Goal: Information Seeking & Learning: Check status

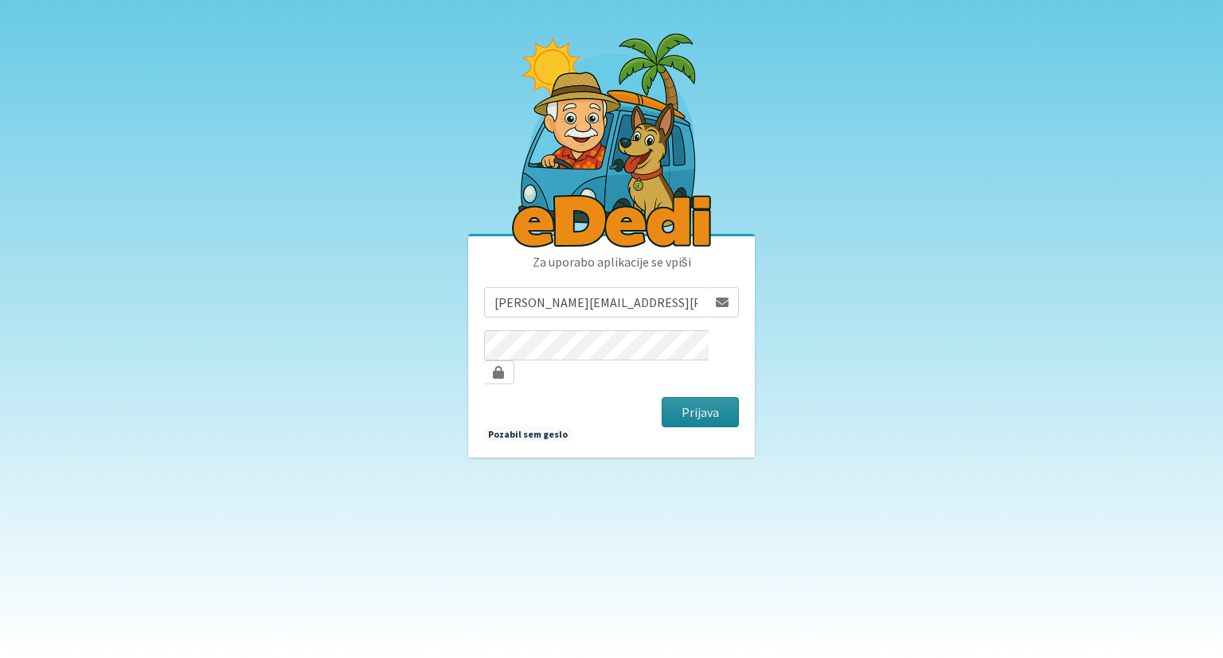
click at [689, 403] on button "Prijava" at bounding box center [700, 412] width 77 height 30
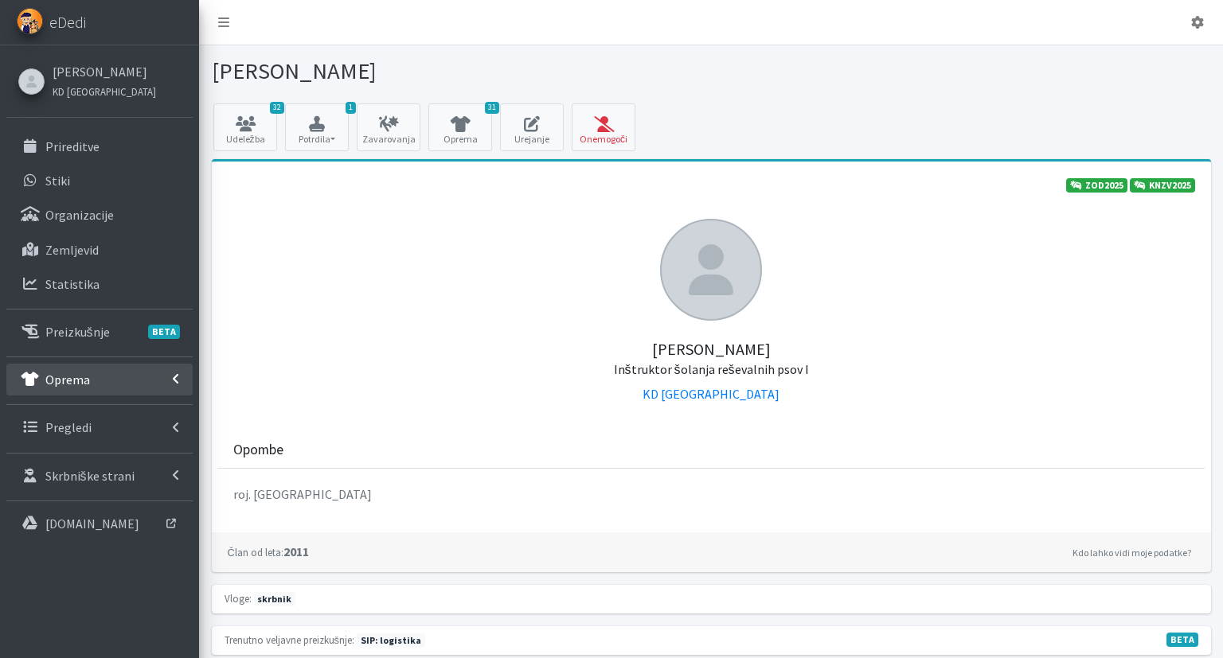
click at [152, 377] on link "Oprema" at bounding box center [99, 380] width 186 height 32
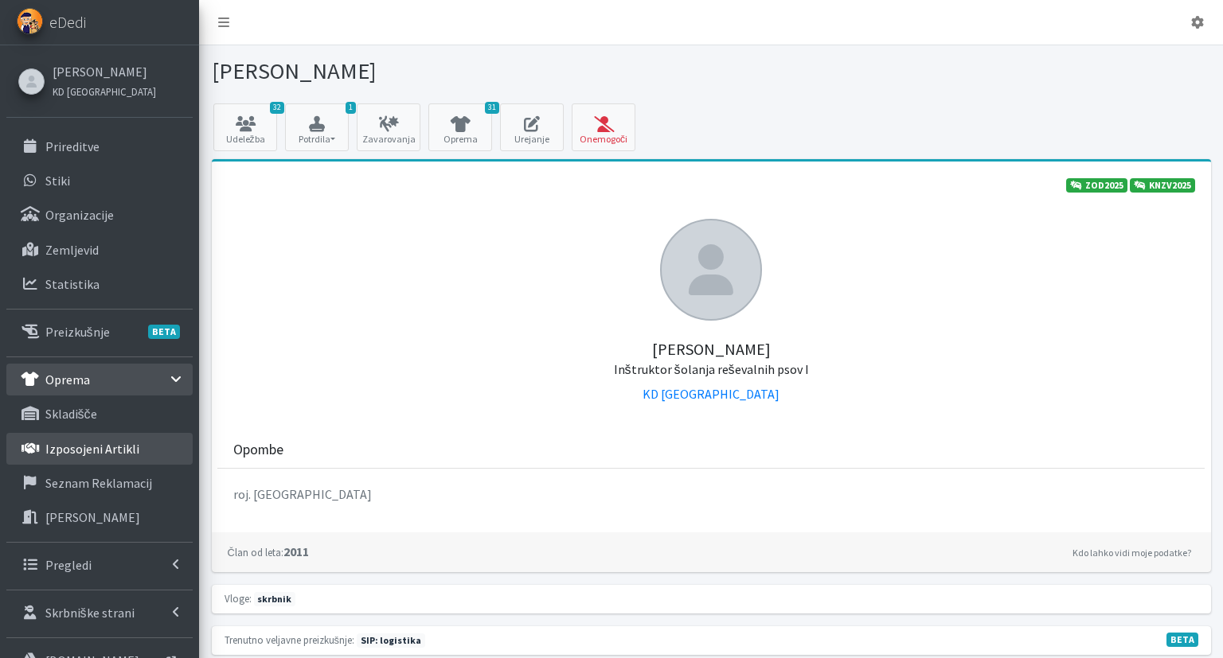
click at [133, 445] on p "Izposojeni artikli" at bounding box center [92, 449] width 94 height 16
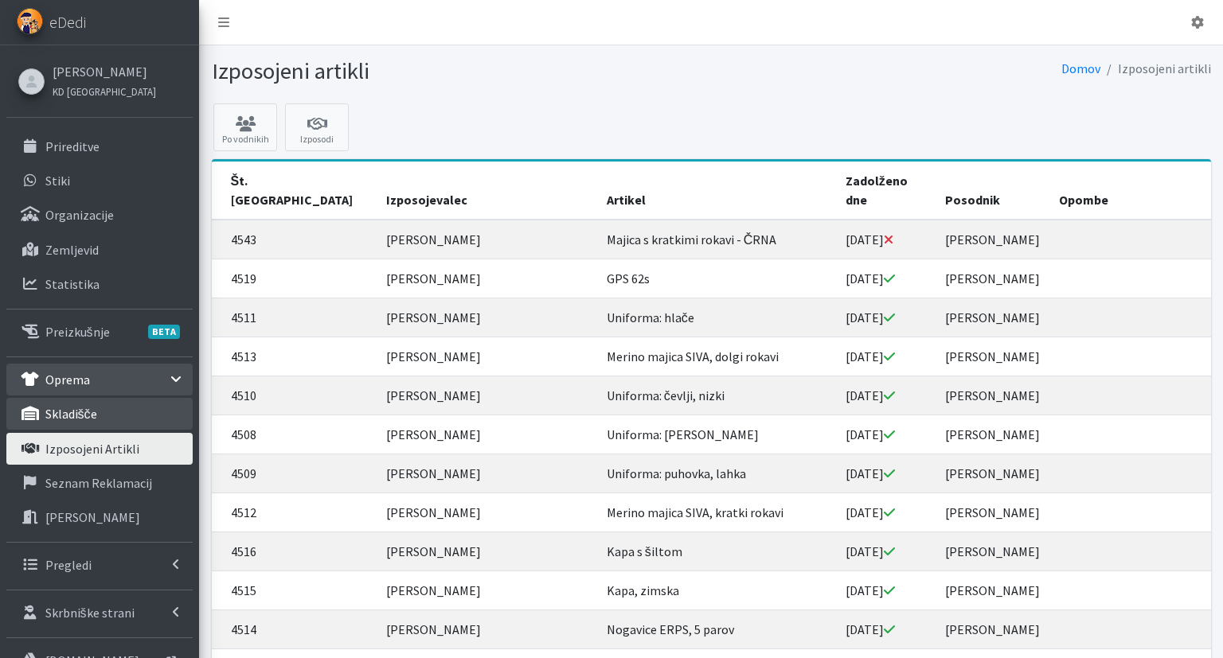
click at [82, 418] on p "skladišče" at bounding box center [71, 414] width 52 height 16
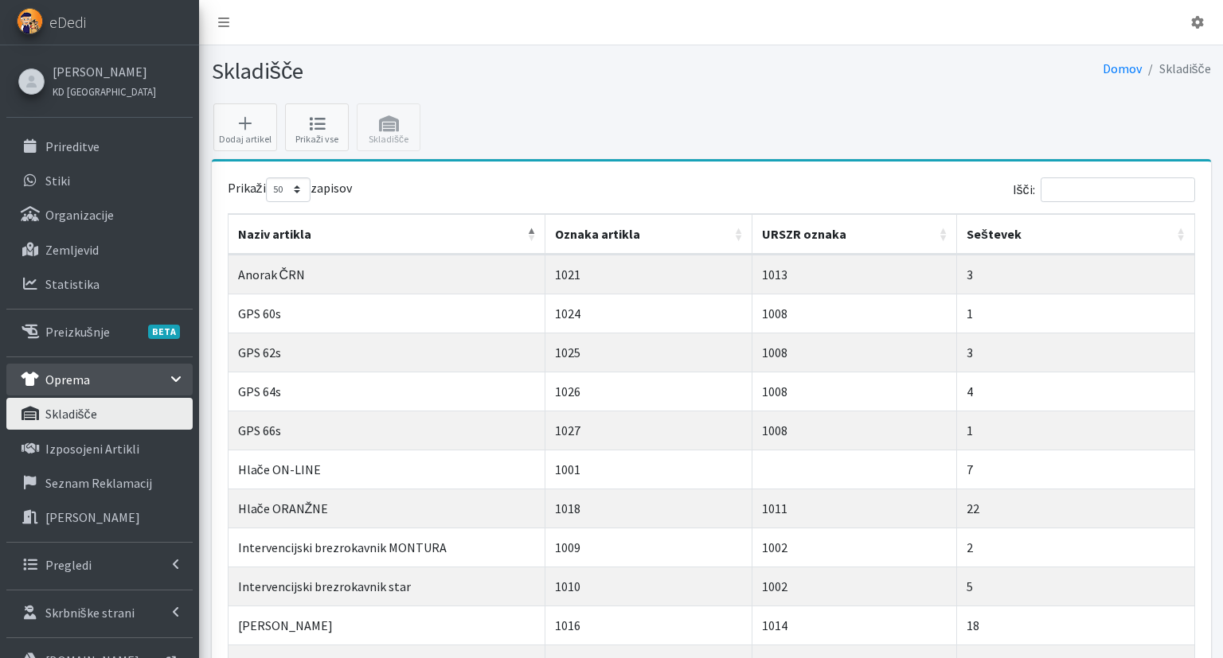
select select "50"
click at [88, 438] on link "Izposojeni artikli" at bounding box center [99, 449] width 186 height 32
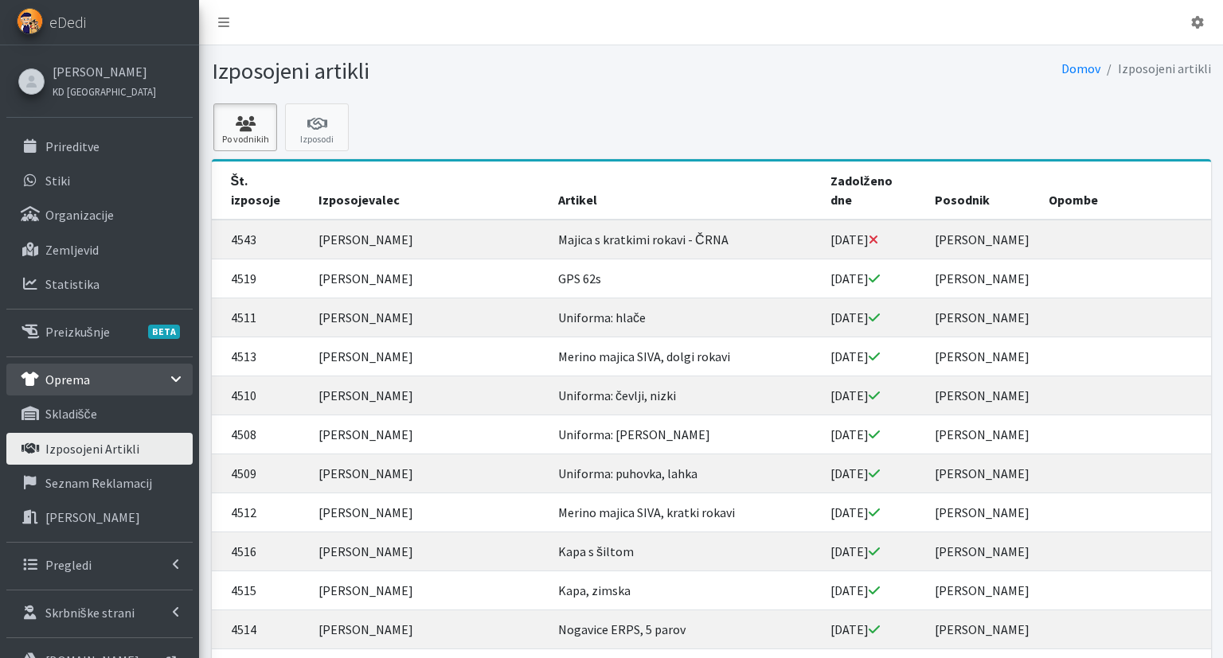
click at [252, 129] on icon at bounding box center [245, 124] width 54 height 16
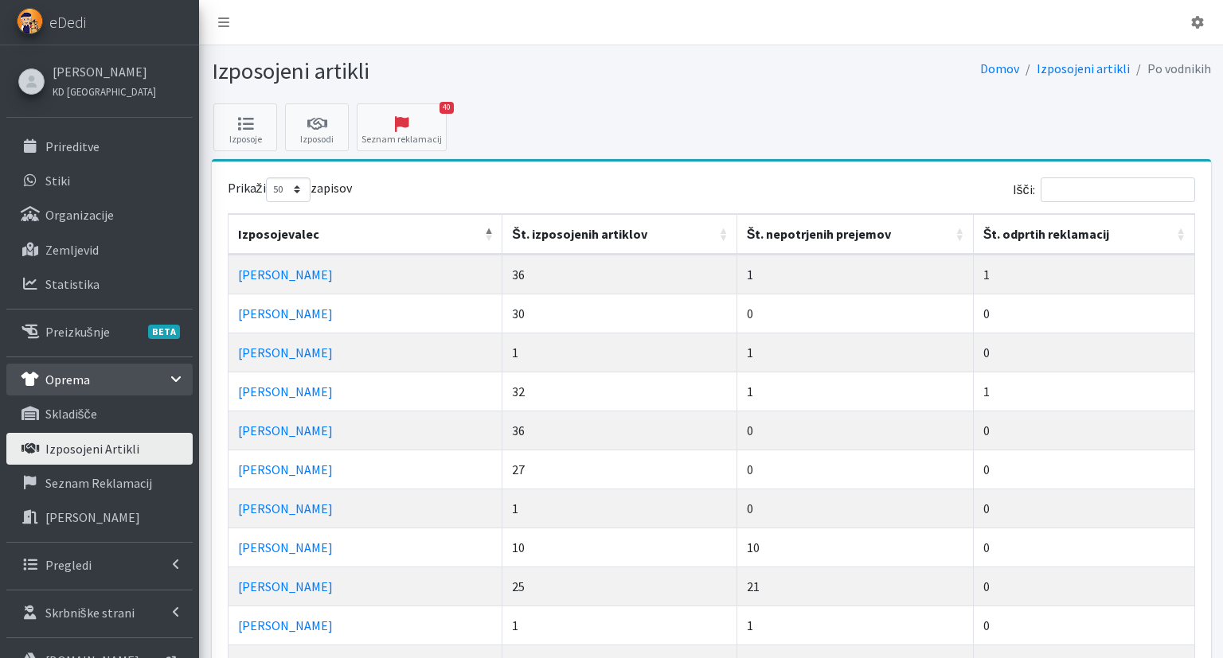
select select "50"
click at [794, 225] on th "Št. nepotrjenih prejemov" at bounding box center [855, 234] width 236 height 41
click at [801, 236] on th "Št. nepotrjenih prejemov" at bounding box center [855, 234] width 236 height 41
drag, startPoint x: 361, startPoint y: 413, endPoint x: 232, endPoint y: 275, distance: 189.3
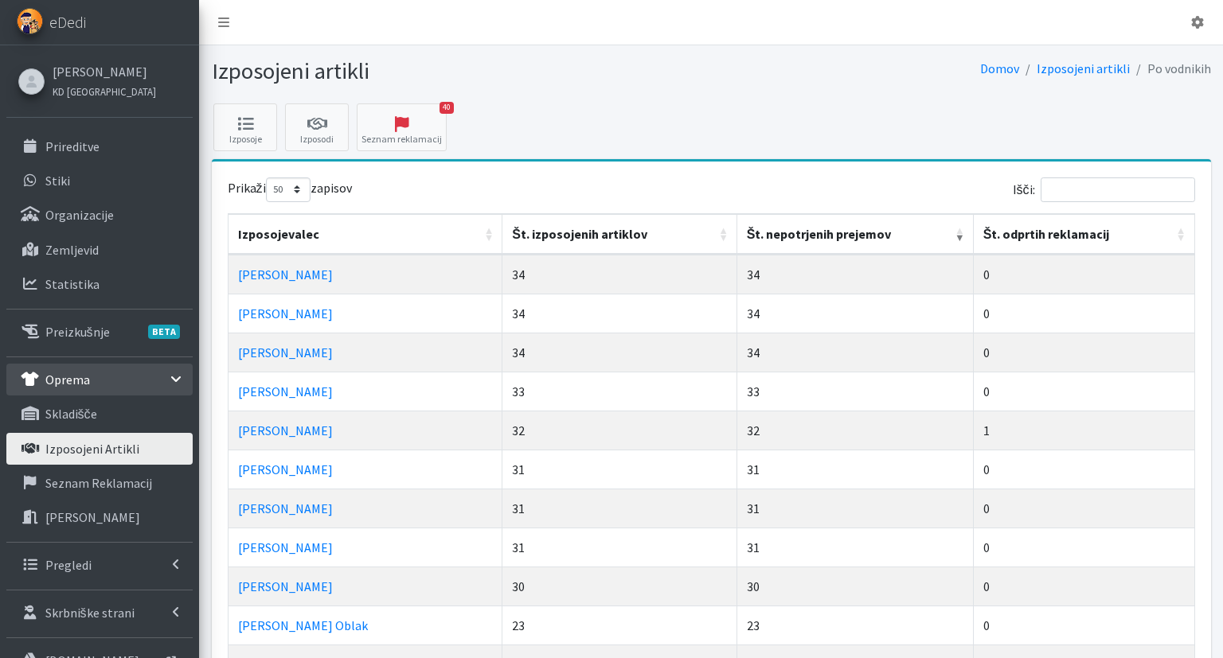
copy tbody "Boštjan Krajnik 34 34 0 Tamara Bonasera 34 34 0 Teja Rupnik 34 34 0 Jaka Marolt…"
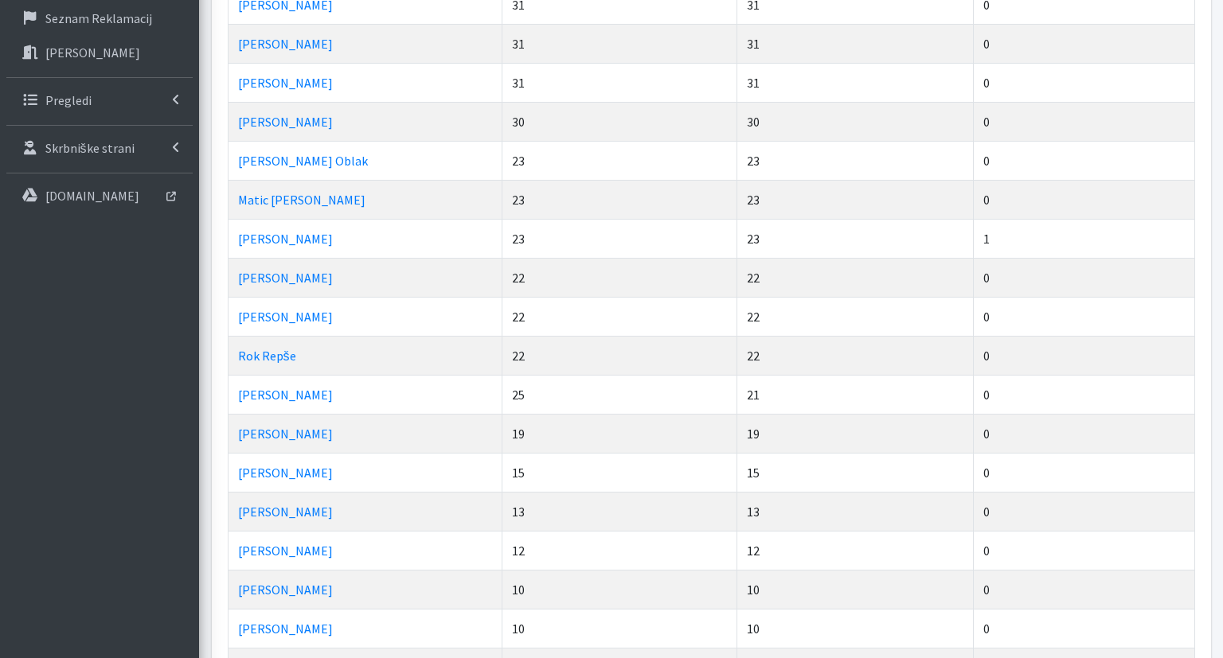
scroll to position [504, 0]
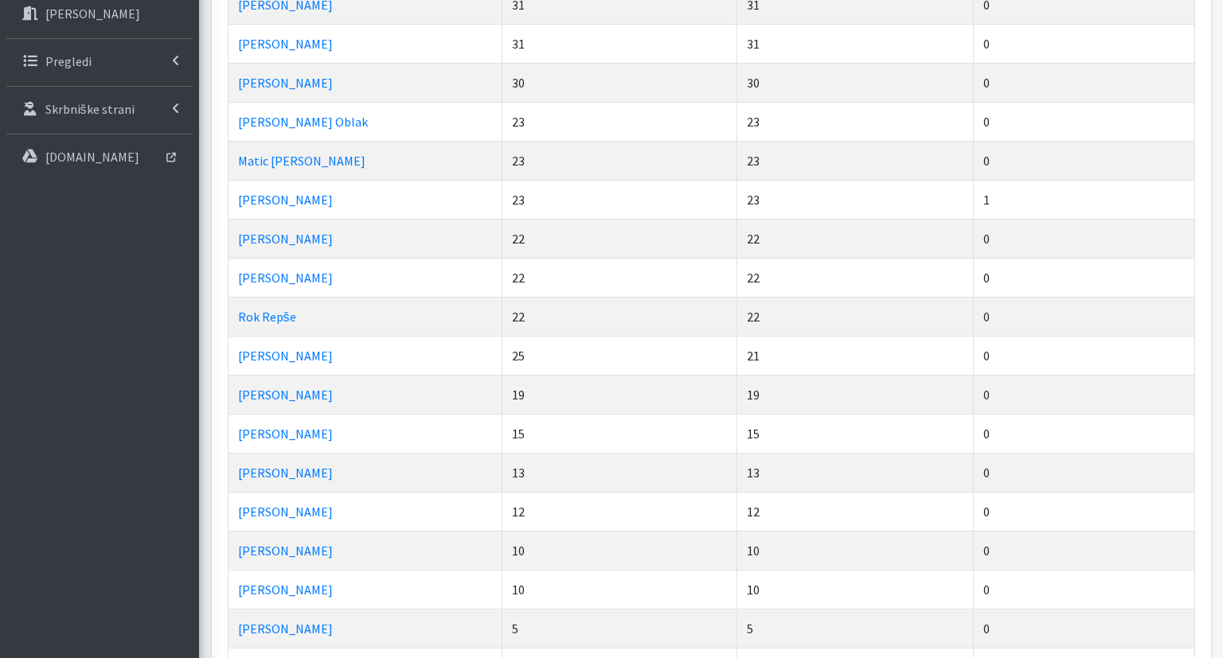
click at [611, 460] on td "13" at bounding box center [619, 472] width 235 height 39
click at [350, 545] on td "[PERSON_NAME]" at bounding box center [365, 550] width 275 height 39
click at [322, 466] on td "[PERSON_NAME]" at bounding box center [365, 472] width 275 height 39
click at [342, 391] on td "[PERSON_NAME]" at bounding box center [365, 394] width 275 height 39
click at [318, 318] on td "Rok Repše" at bounding box center [365, 316] width 275 height 39
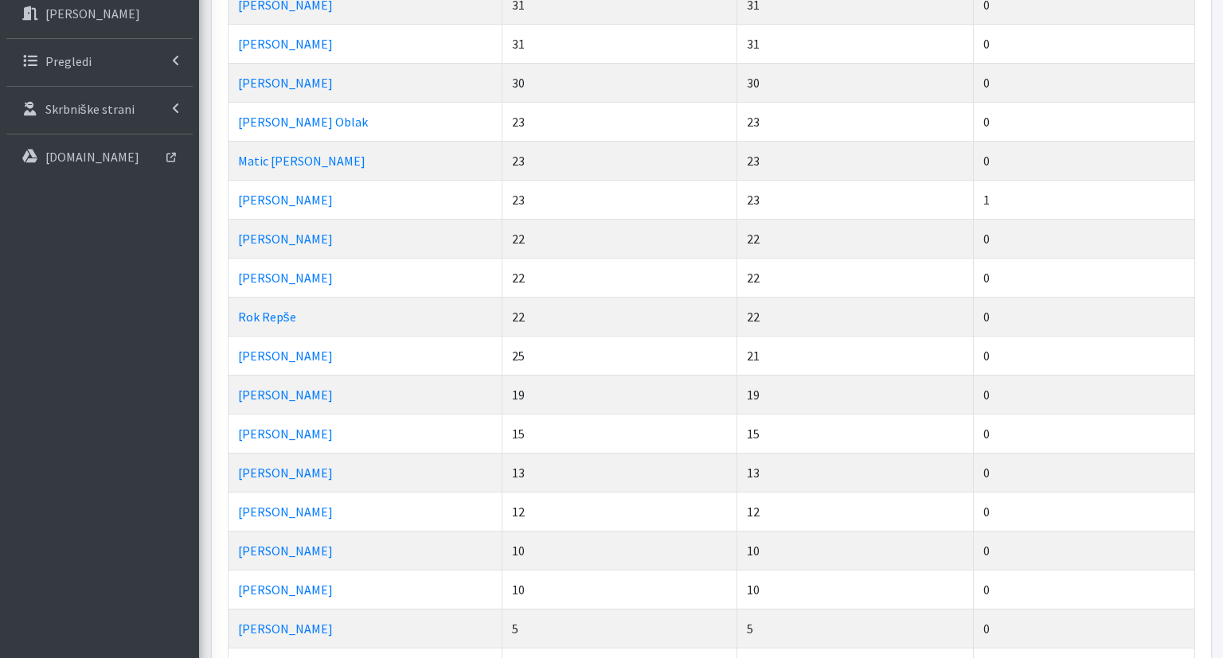
click at [314, 242] on td "[PERSON_NAME]" at bounding box center [365, 238] width 275 height 39
click at [341, 152] on td "Matic [PERSON_NAME]" at bounding box center [365, 160] width 275 height 39
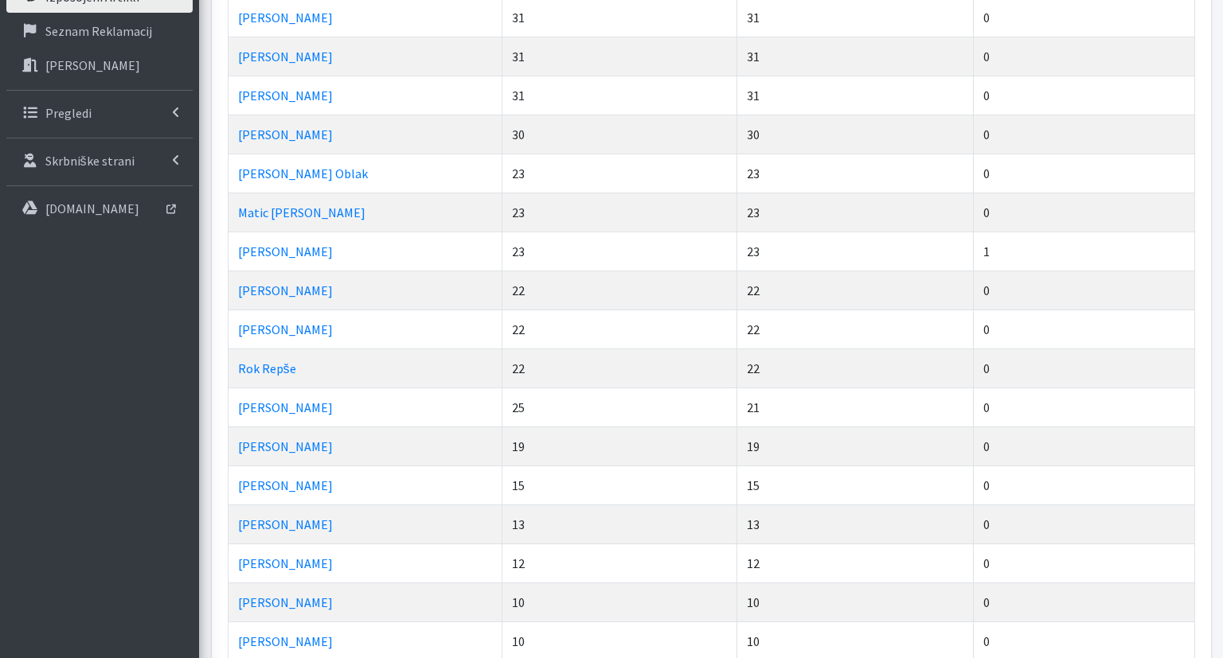
scroll to position [420, 0]
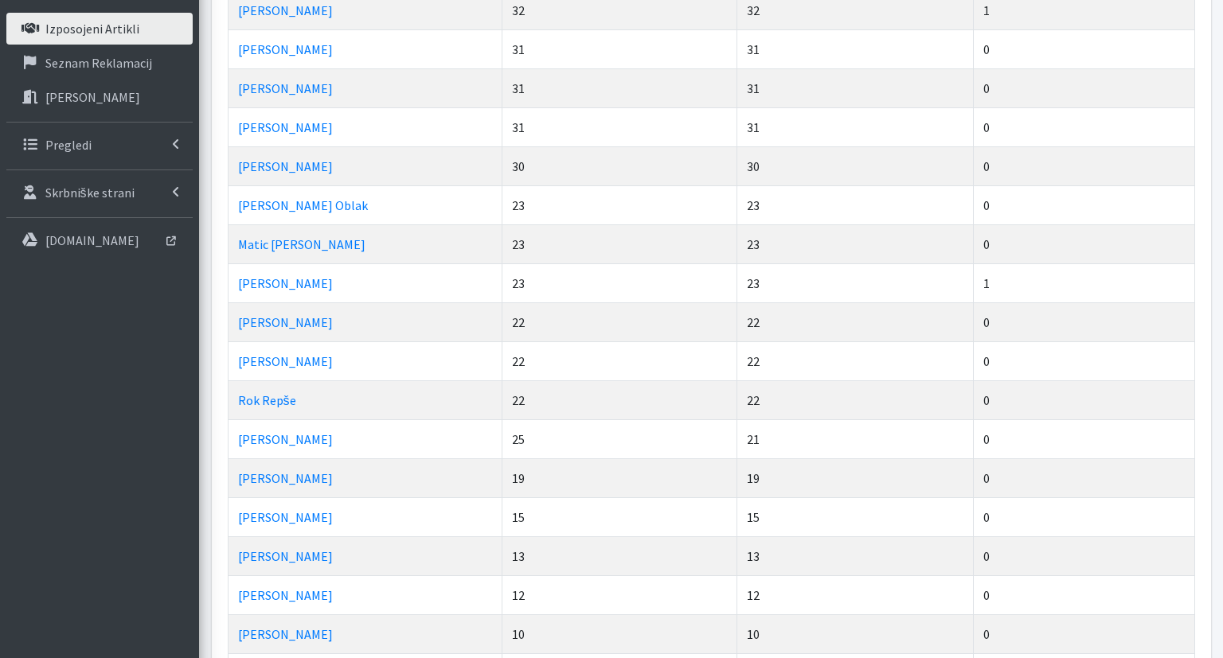
click at [319, 171] on td "[PERSON_NAME]" at bounding box center [365, 165] width 275 height 39
click at [332, 92] on td "[PERSON_NAME]" at bounding box center [365, 87] width 275 height 39
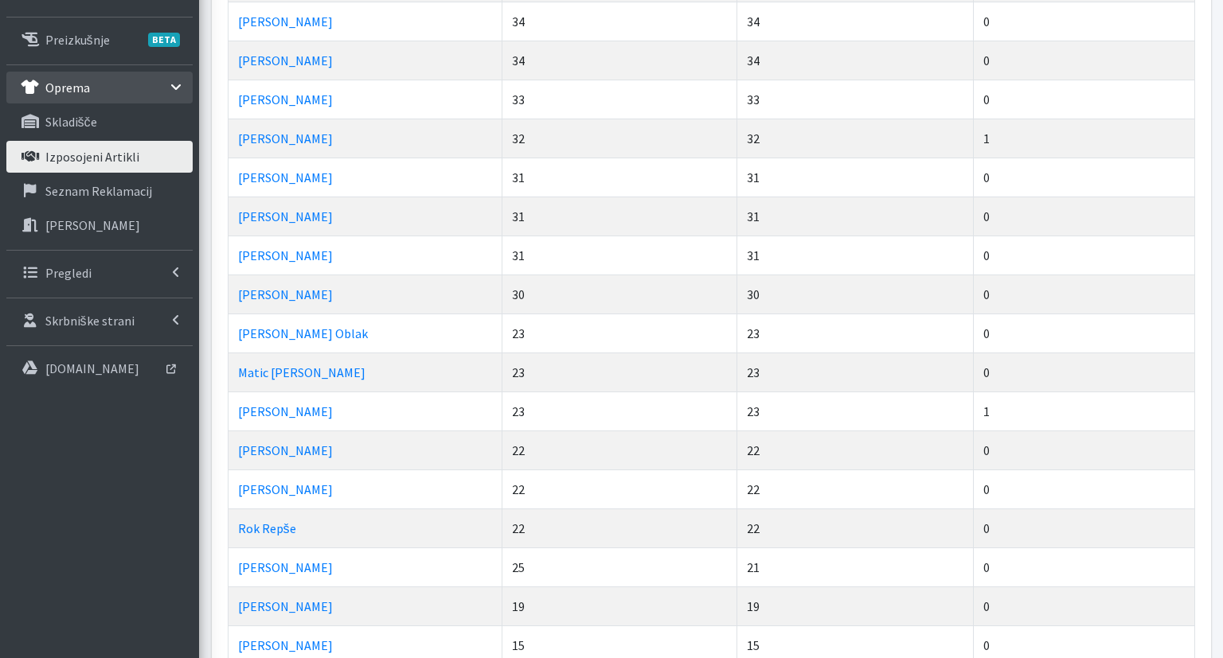
scroll to position [252, 0]
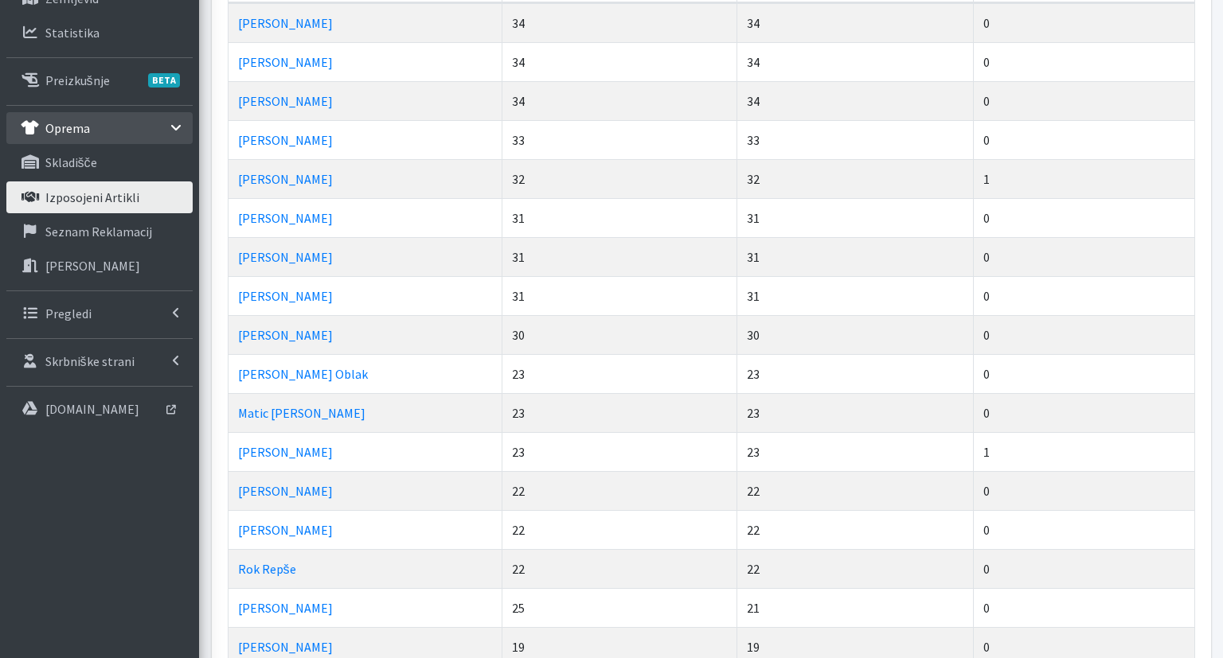
click at [333, 190] on td "[PERSON_NAME]" at bounding box center [365, 178] width 275 height 39
click at [340, 103] on td "[PERSON_NAME]" at bounding box center [365, 100] width 275 height 39
click at [399, 31] on td "Boštjan Krajnik" at bounding box center [365, 22] width 275 height 39
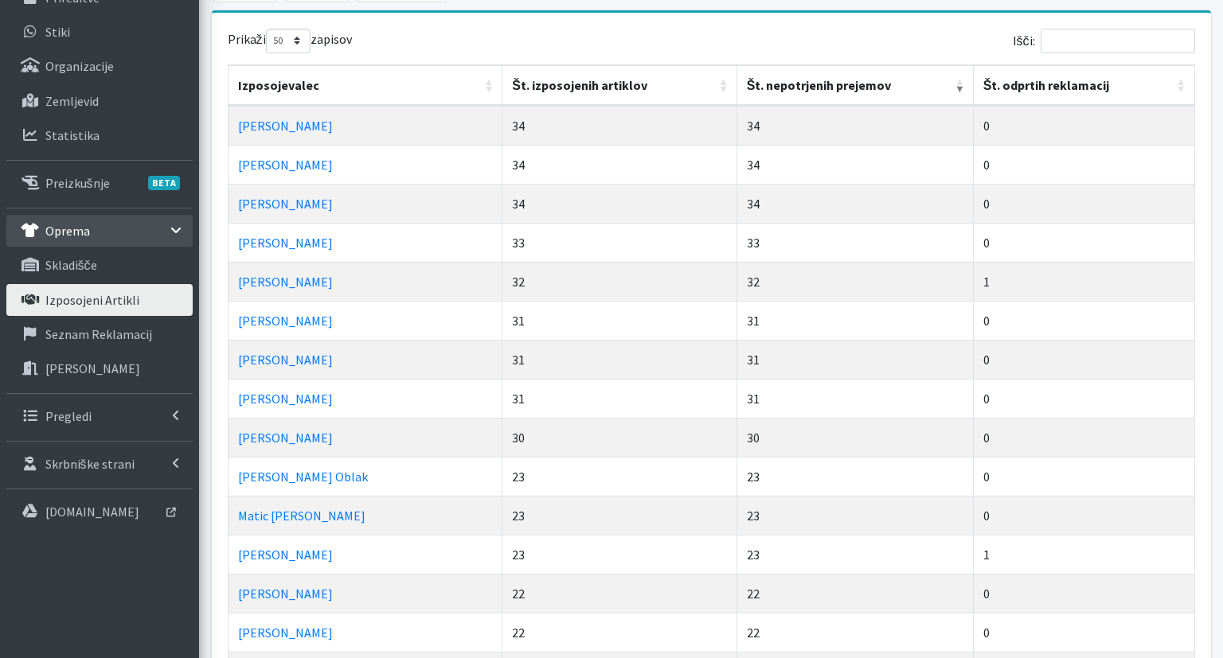
scroll to position [84, 0]
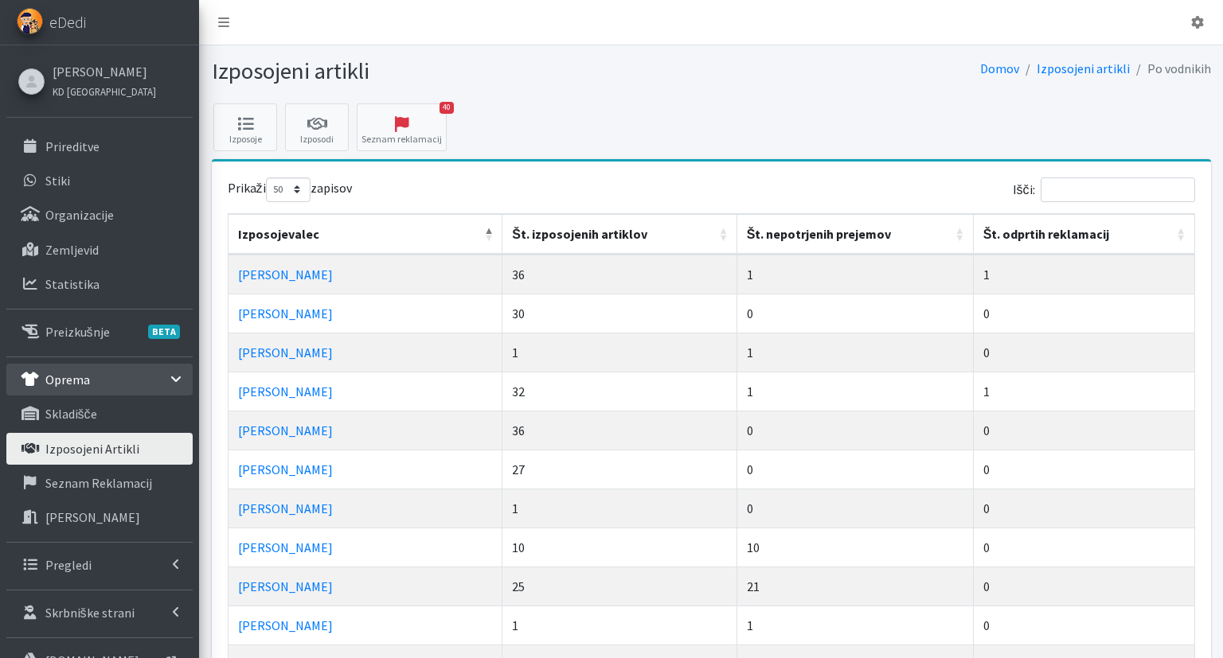
select select "50"
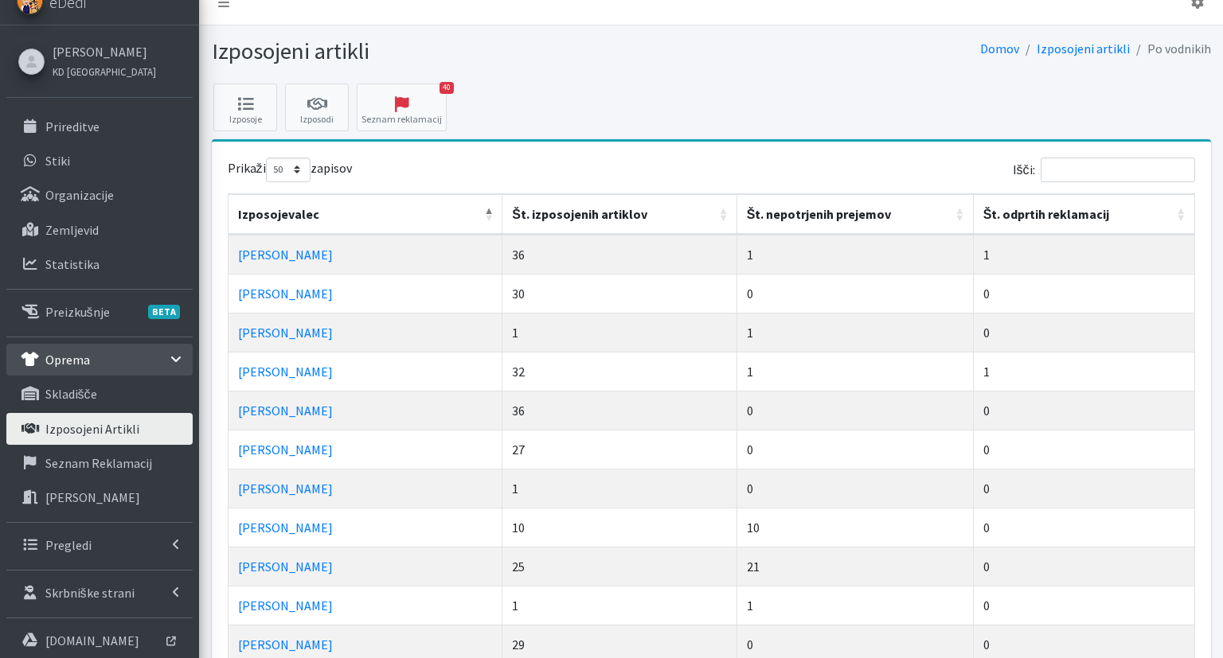
click at [825, 212] on th "Št. nepotrjenih prejemov" at bounding box center [855, 214] width 236 height 41
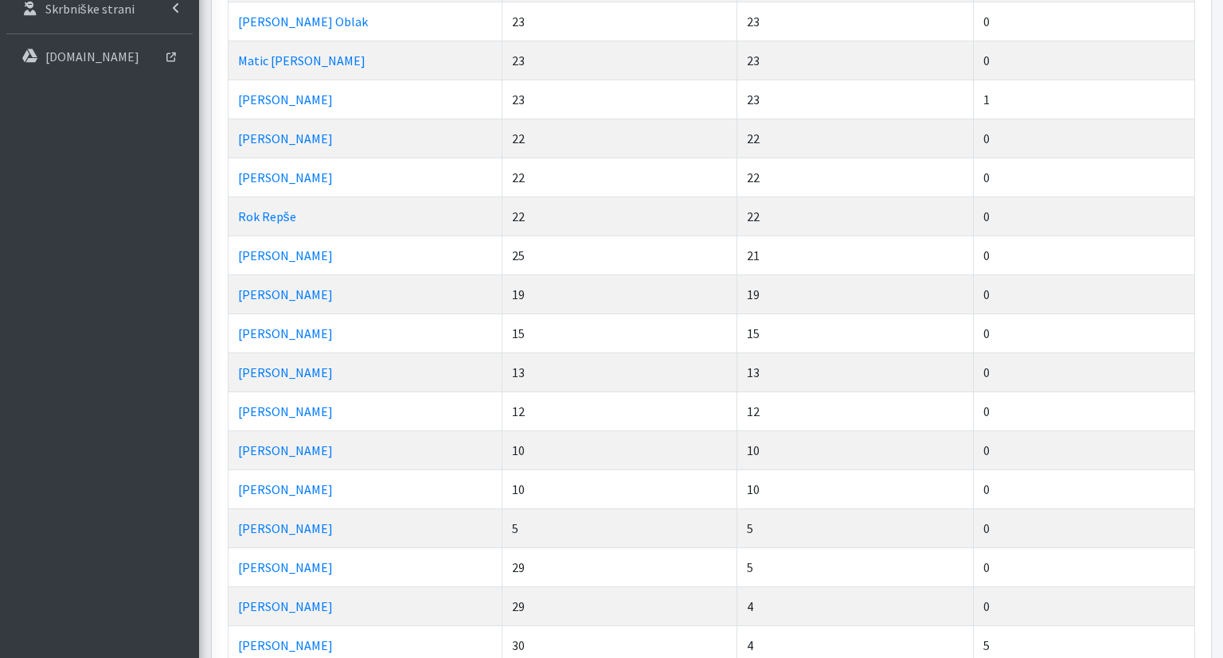
scroll to position [608, 0]
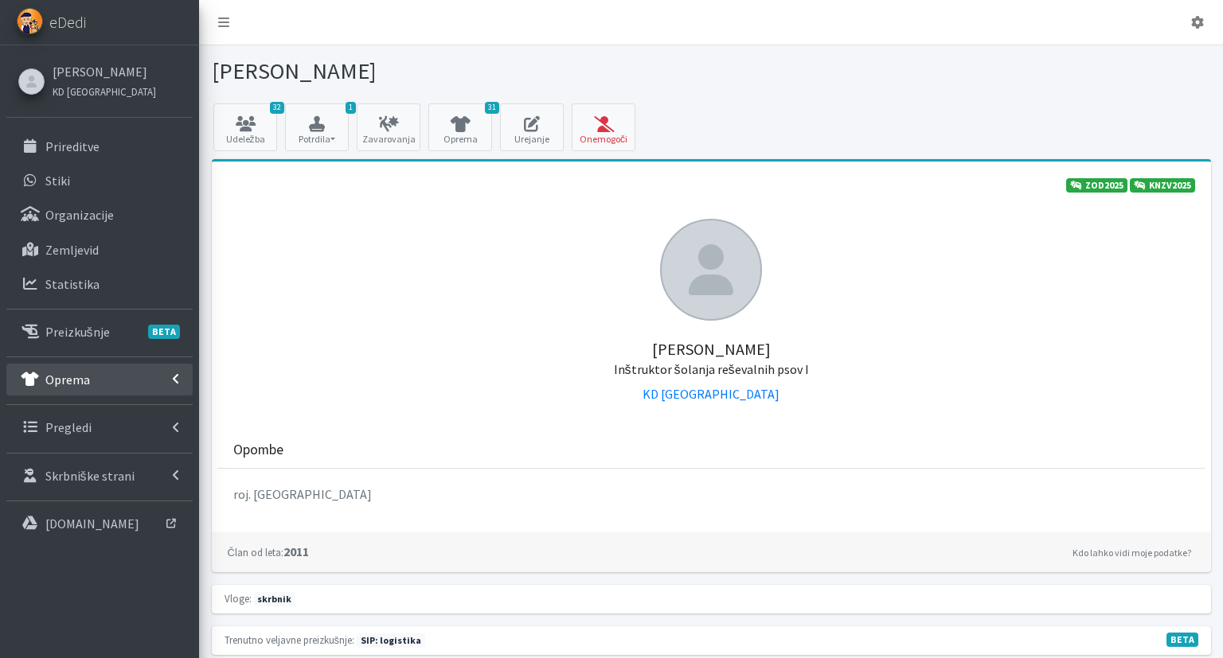
click at [145, 394] on link "Oprema" at bounding box center [99, 380] width 186 height 32
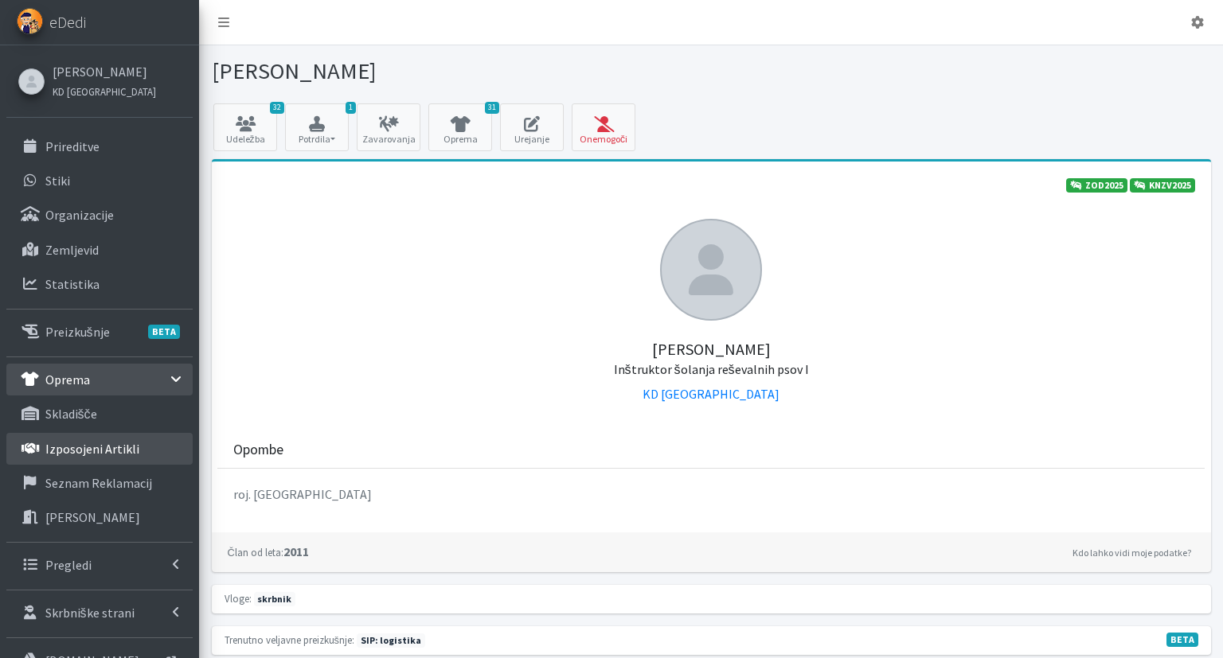
click at [123, 454] on p "Izposojeni artikli" at bounding box center [92, 449] width 94 height 16
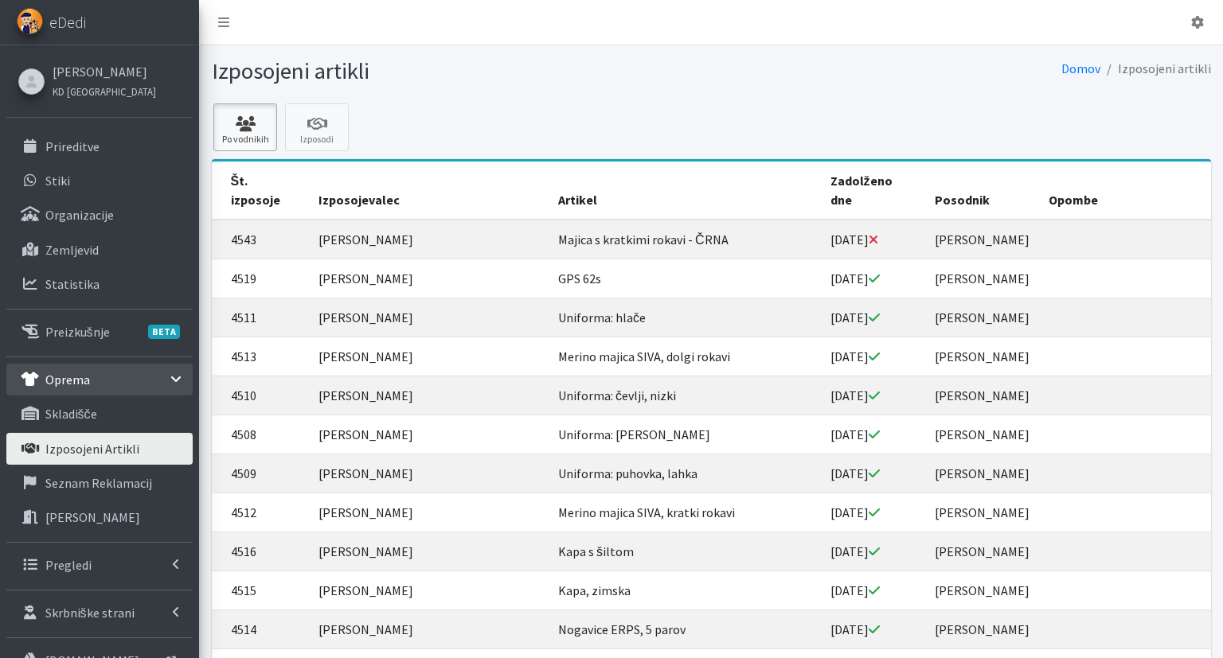
click at [240, 128] on icon at bounding box center [245, 124] width 54 height 16
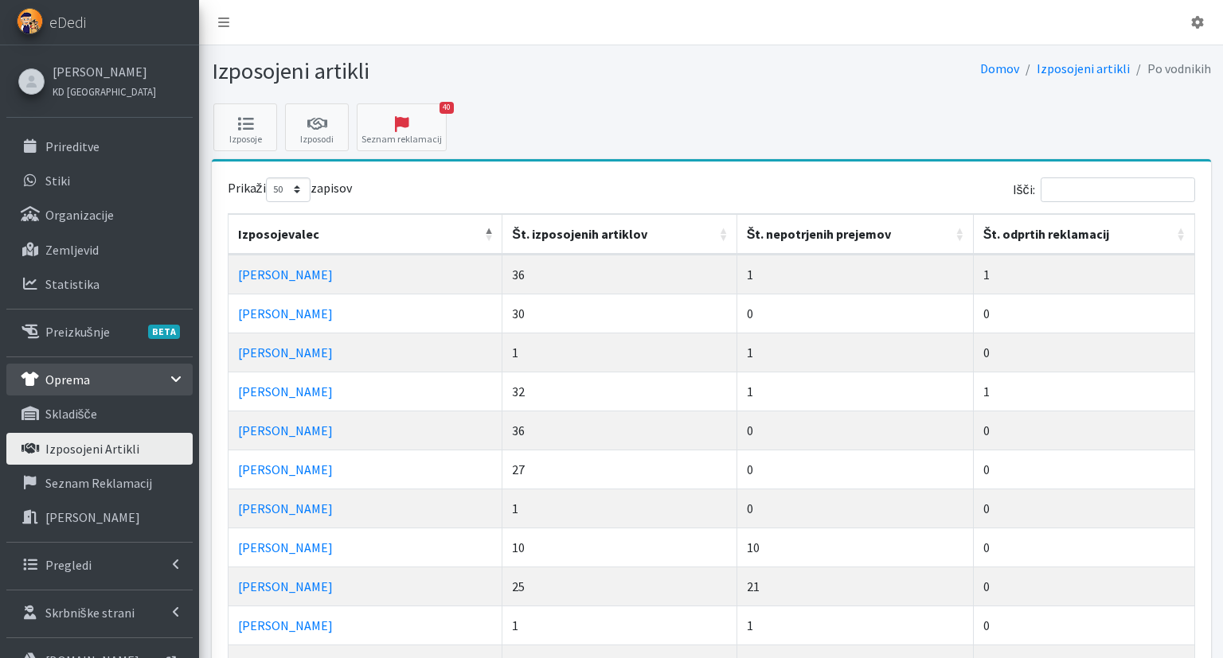
select select "50"
click at [578, 240] on th "Št. izposojenih artiklov" at bounding box center [619, 234] width 235 height 41
click at [581, 236] on th "Št. izposojenih artiklov" at bounding box center [619, 234] width 235 height 41
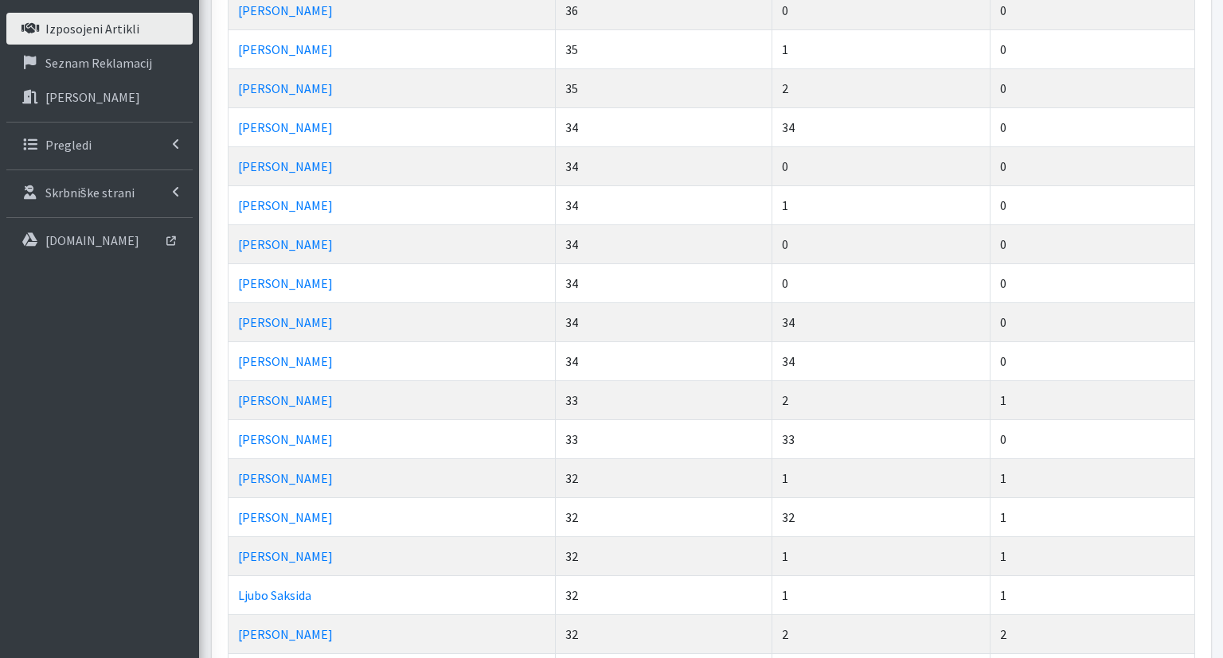
scroll to position [84, 0]
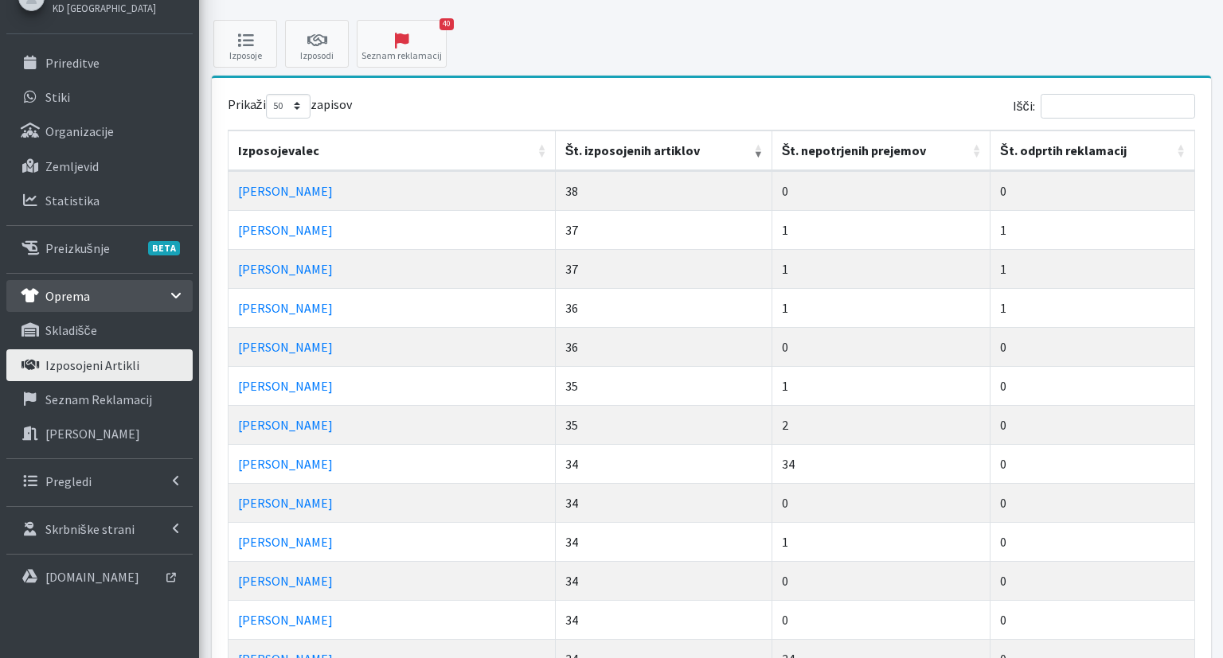
click at [790, 158] on th "Št. nepotrjenih prejemov" at bounding box center [881, 151] width 218 height 41
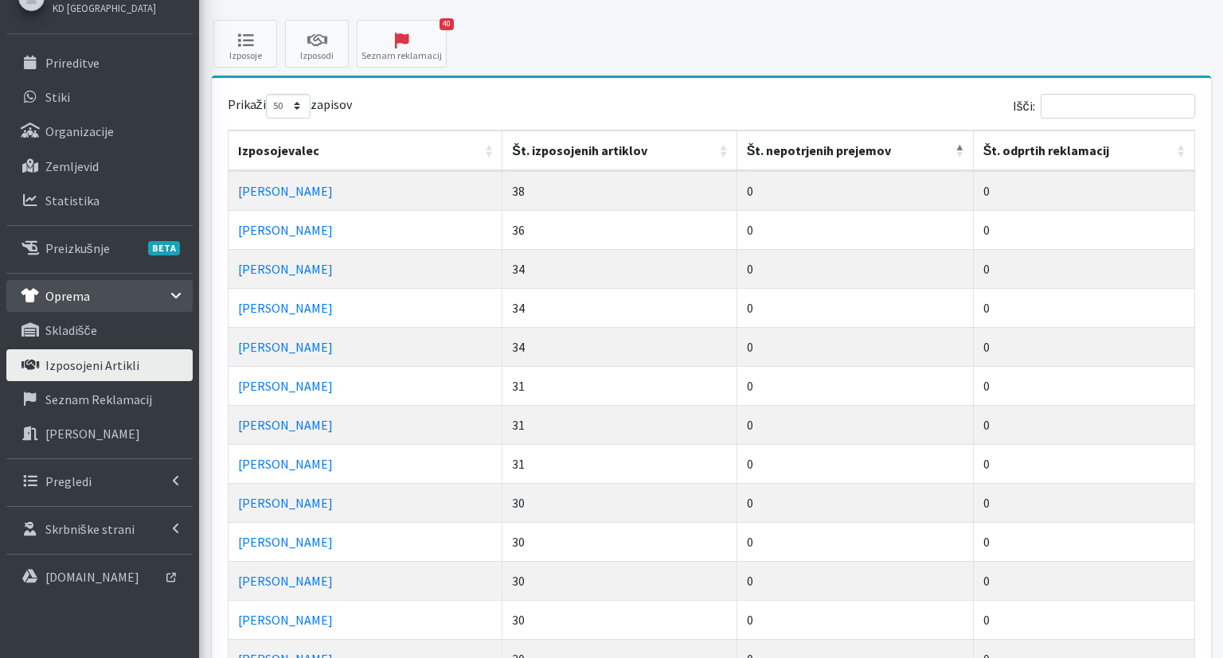
click at [794, 152] on th "Št. nepotrjenih prejemov" at bounding box center [855, 151] width 236 height 41
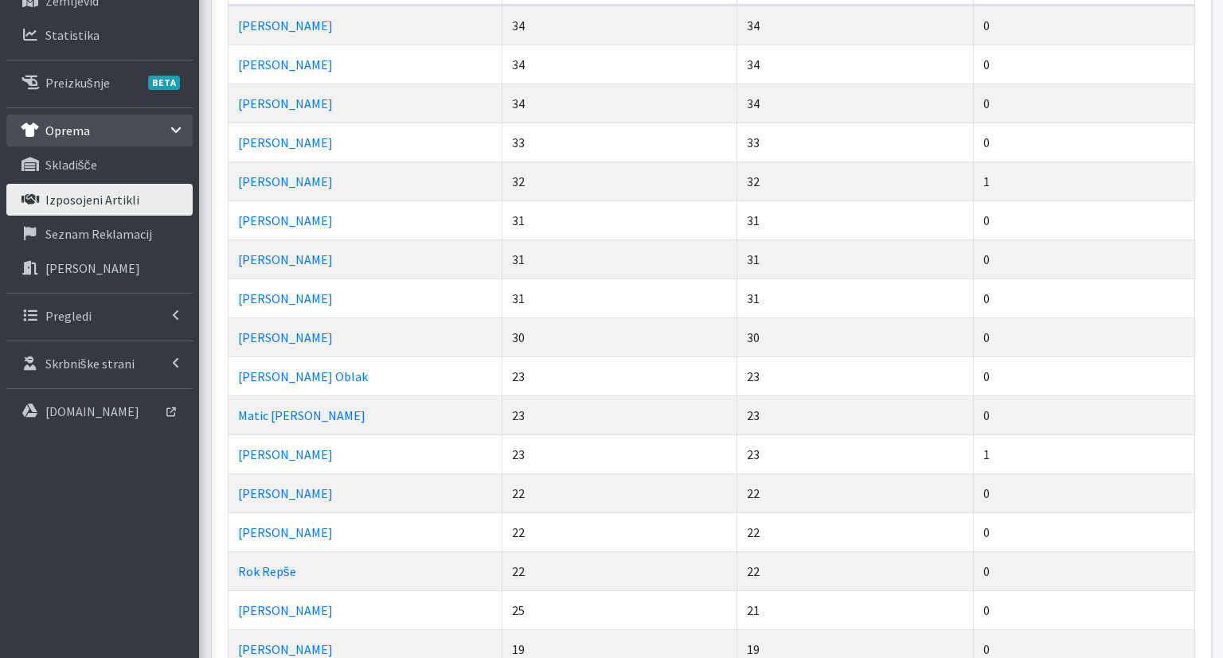
scroll to position [252, 0]
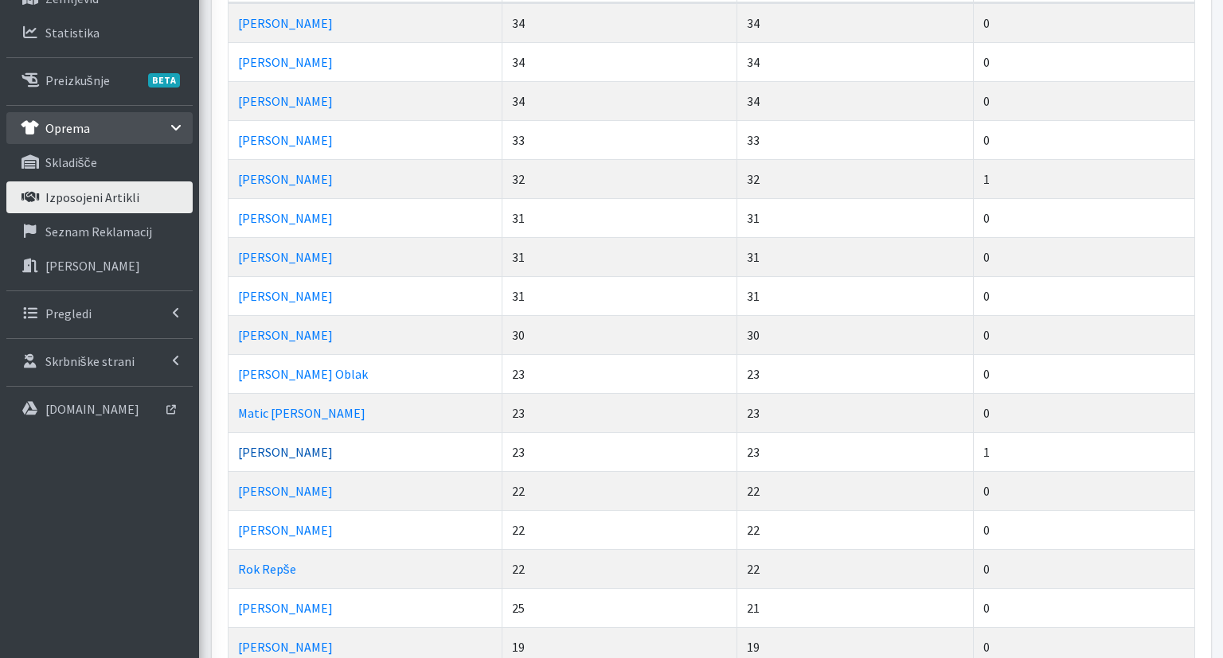
drag, startPoint x: 765, startPoint y: 451, endPoint x: 302, endPoint y: 454, distance: 463.3
click at [289, 457] on tr "Mihela Zupanc 23 23 1" at bounding box center [711, 451] width 966 height 39
click at [377, 447] on td "Mihela Zupanc" at bounding box center [365, 451] width 275 height 39
click at [287, 447] on link "Mihela Zupanc" at bounding box center [285, 452] width 95 height 16
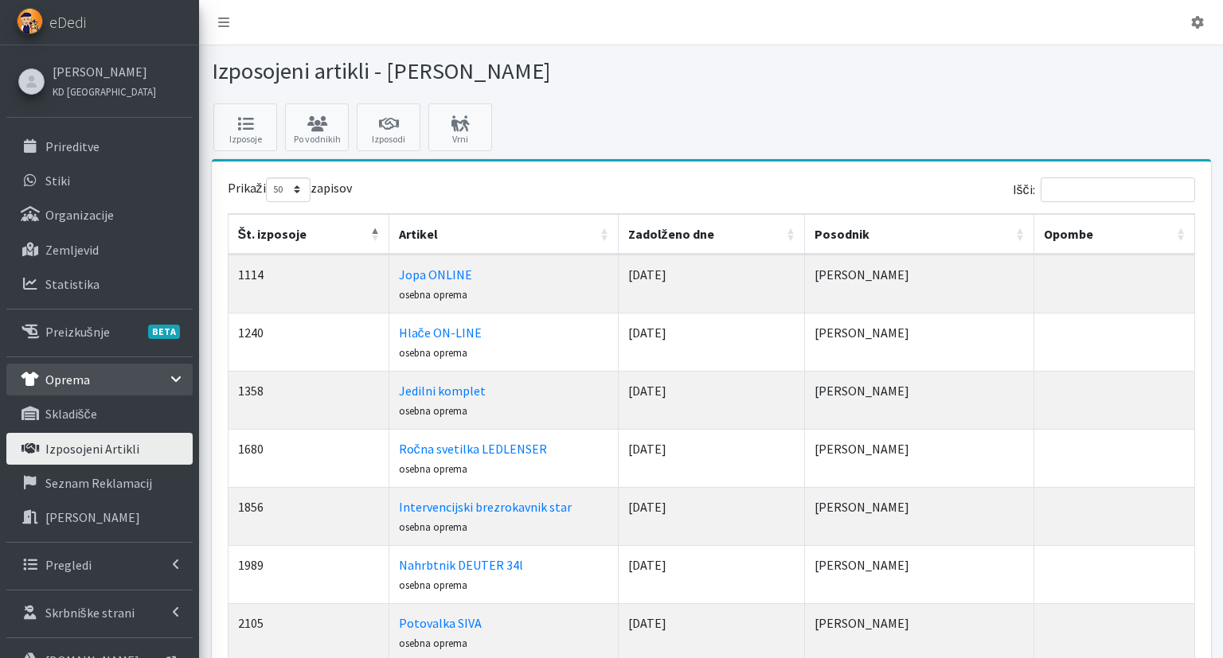
select select "50"
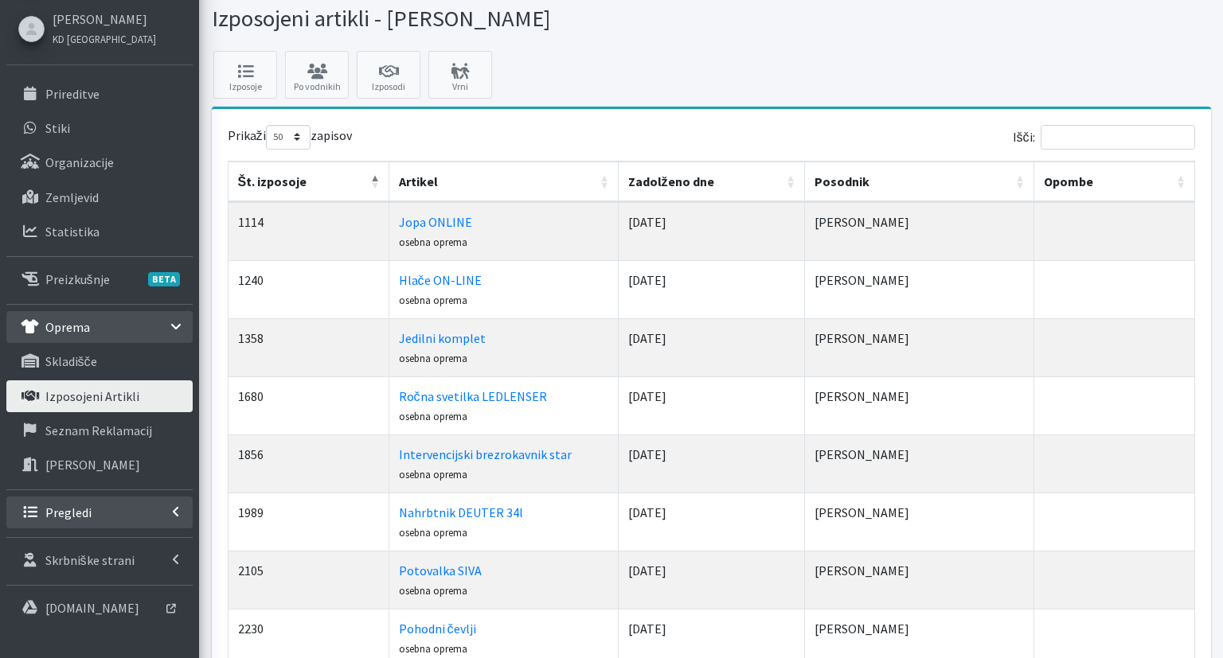
scroll to position [84, 0]
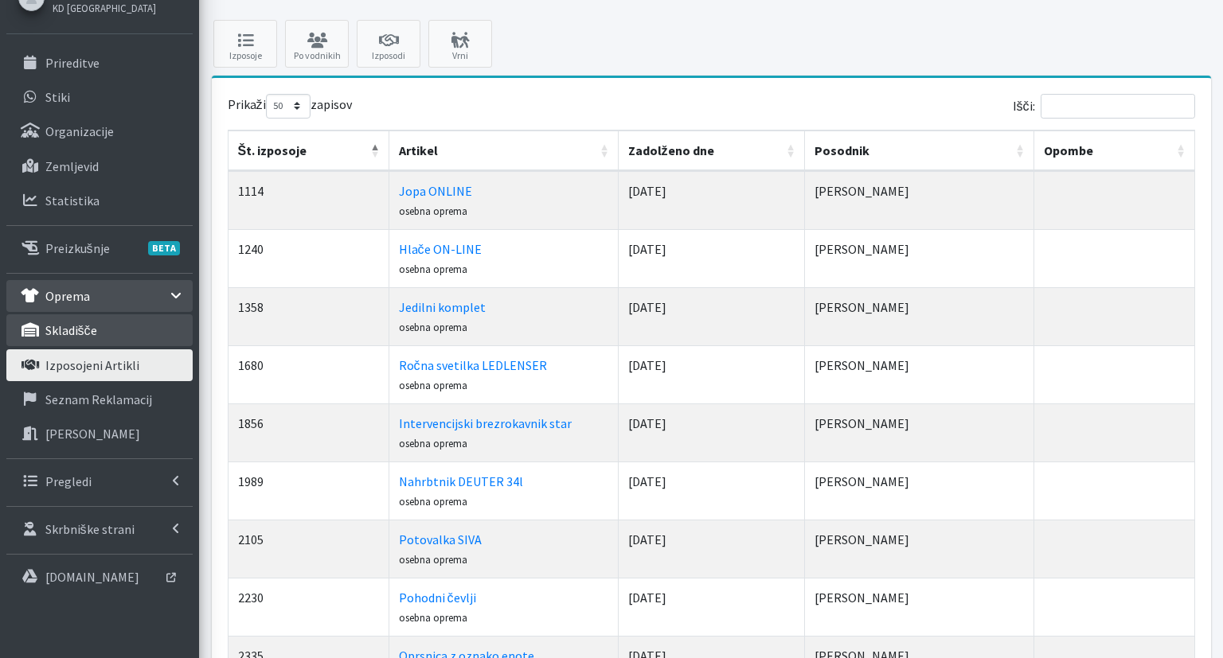
click at [94, 336] on link "skladišče" at bounding box center [99, 330] width 186 height 32
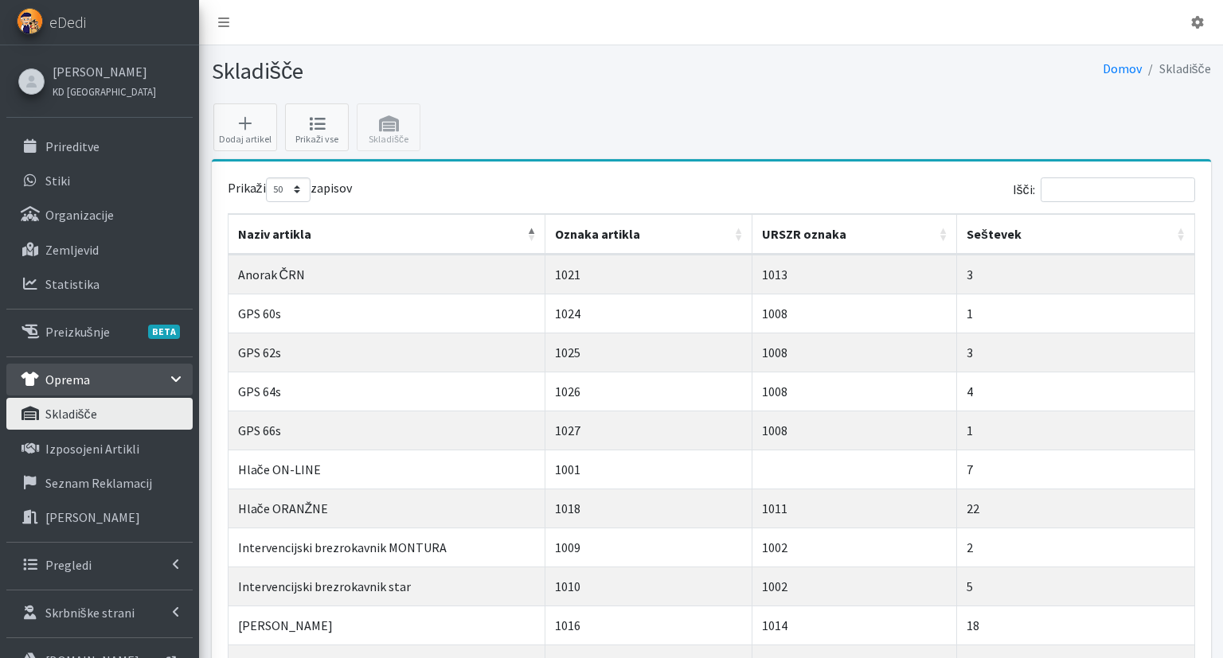
select select "50"
click at [121, 420] on link "skladišče" at bounding box center [99, 414] width 186 height 32
select select "50"
click at [112, 455] on p "Izposojeni artikli" at bounding box center [92, 449] width 94 height 16
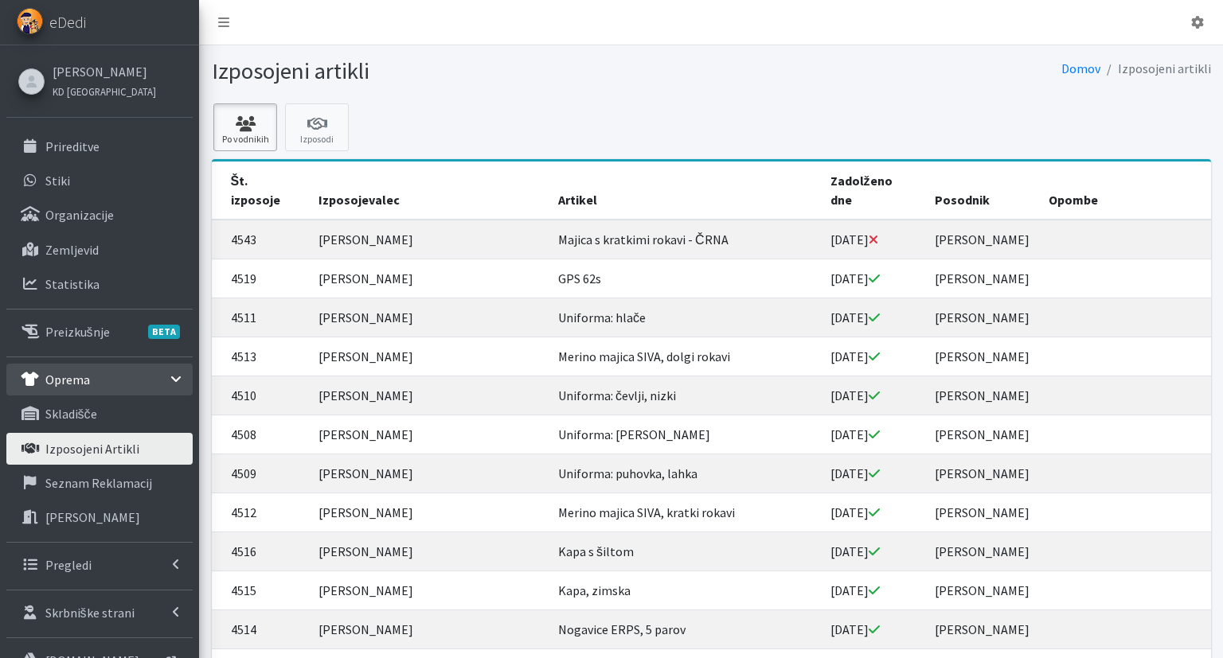
click at [226, 131] on icon at bounding box center [245, 124] width 54 height 16
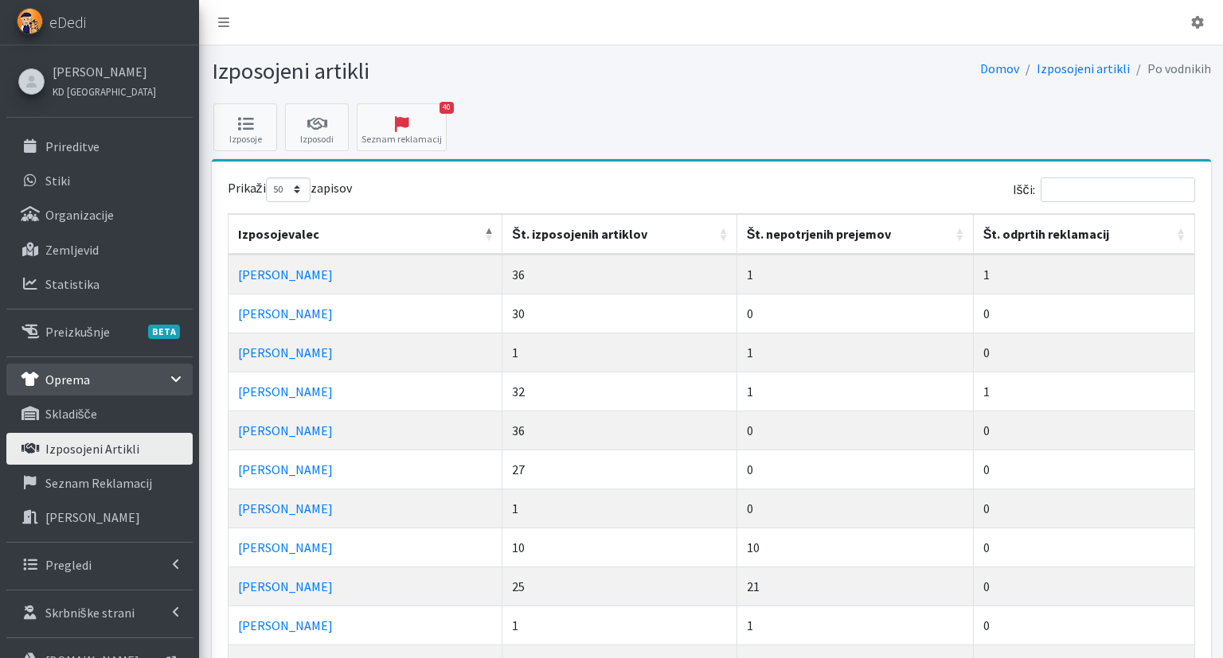
select select "50"
click at [826, 221] on th "Št. nepotrjenih prejemov" at bounding box center [855, 234] width 236 height 41
click at [832, 231] on th "Št. nepotrjenih prejemov" at bounding box center [855, 234] width 236 height 41
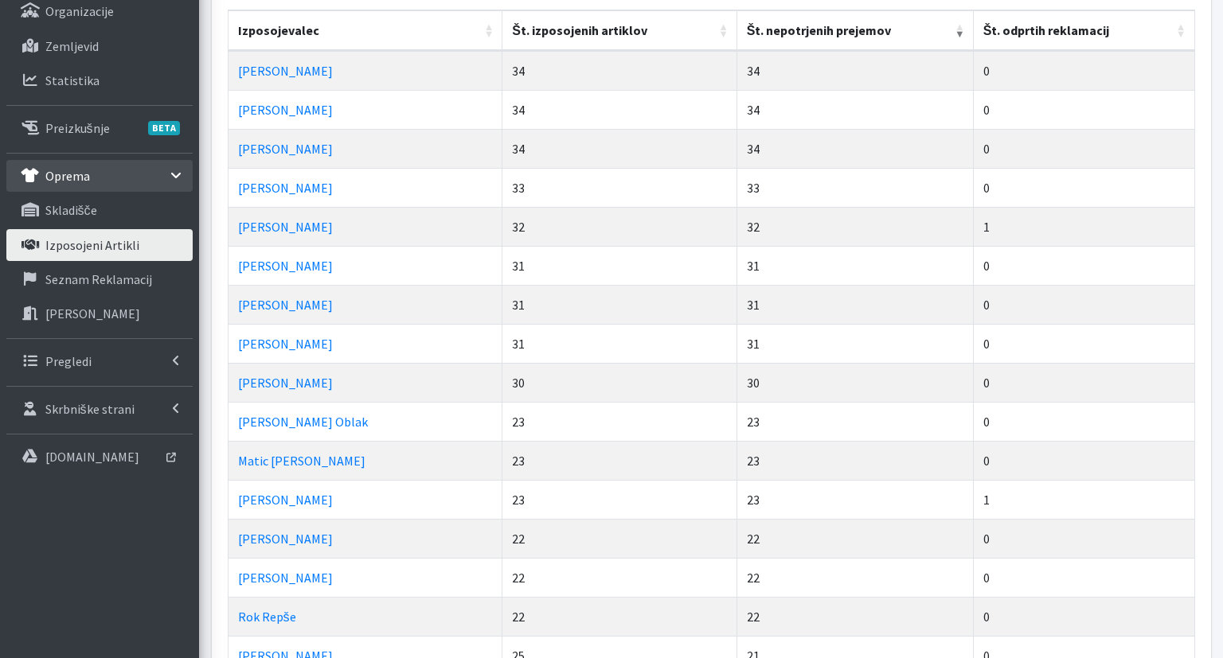
scroll to position [336, 0]
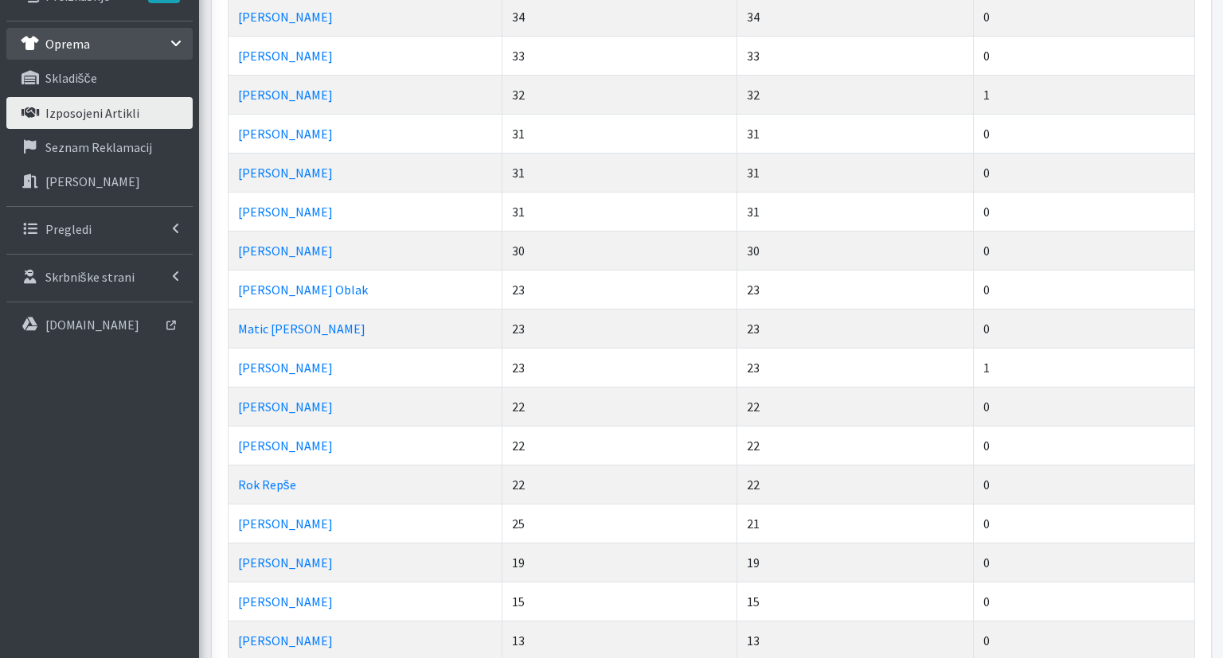
drag, startPoint x: 778, startPoint y: 330, endPoint x: 353, endPoint y: 330, distance: 424.3
click at [350, 336] on tr "Matic Jože Čufer 23 23 0" at bounding box center [711, 328] width 966 height 39
click at [356, 330] on td "Matic [PERSON_NAME]" at bounding box center [365, 328] width 275 height 39
drag, startPoint x: 477, startPoint y: 365, endPoint x: 860, endPoint y: 365, distance: 382.9
click at [860, 365] on tr "Mihela Zupanc 23 23 1" at bounding box center [711, 367] width 966 height 39
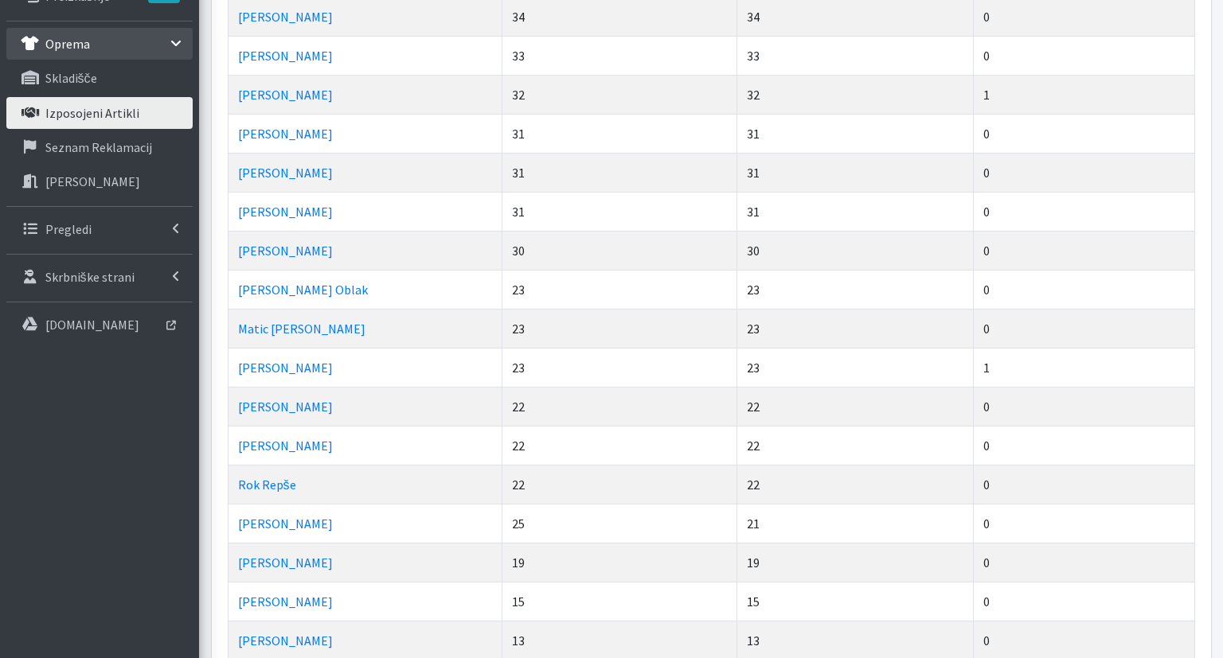
click at [860, 365] on td "23" at bounding box center [855, 367] width 236 height 39
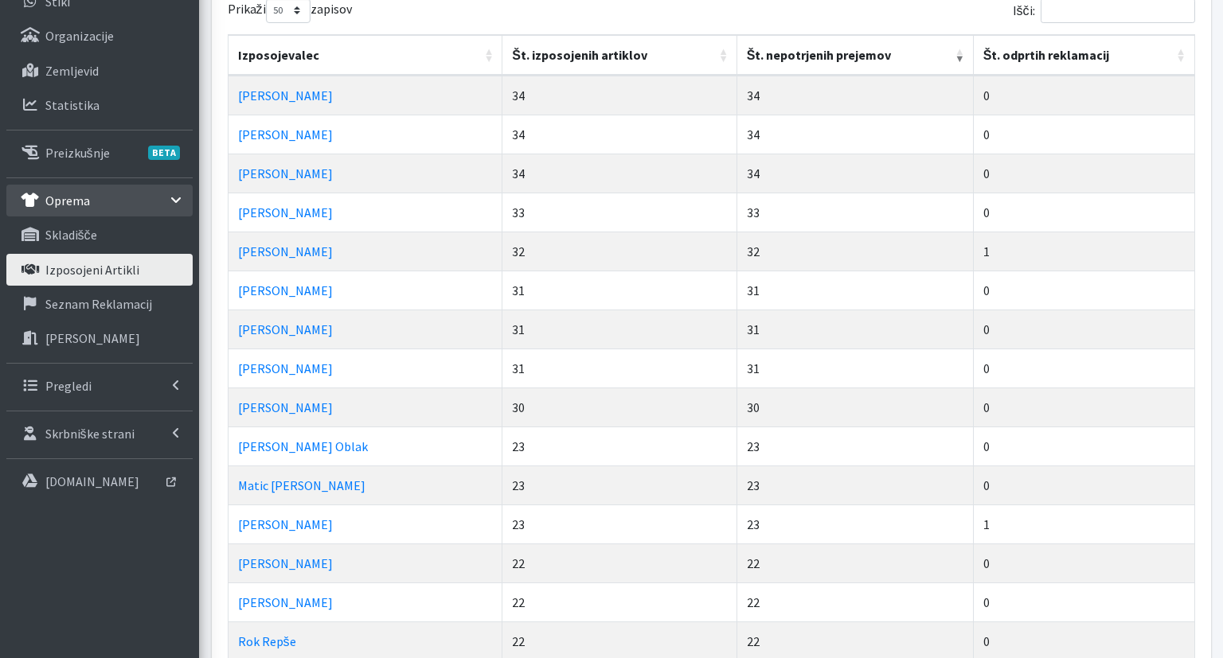
scroll to position [0, 0]
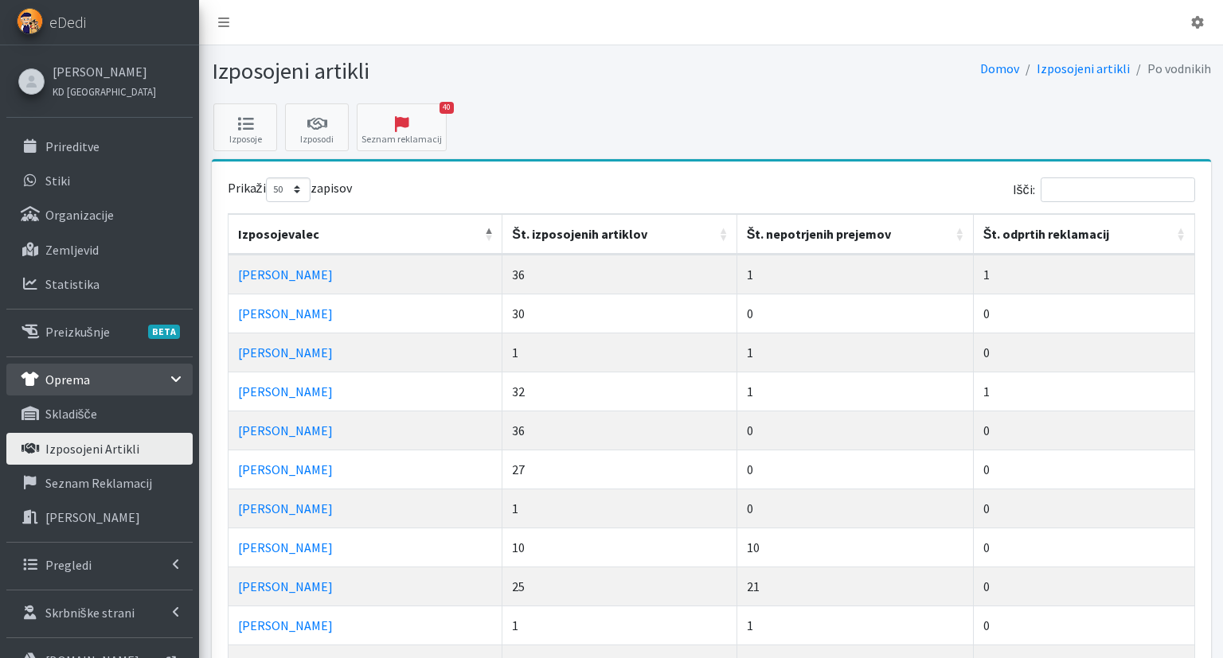
select select "50"
drag, startPoint x: 832, startPoint y: 228, endPoint x: 849, endPoint y: 241, distance: 21.7
click at [833, 228] on th "Št. nepotrjenih prejemov" at bounding box center [855, 234] width 236 height 41
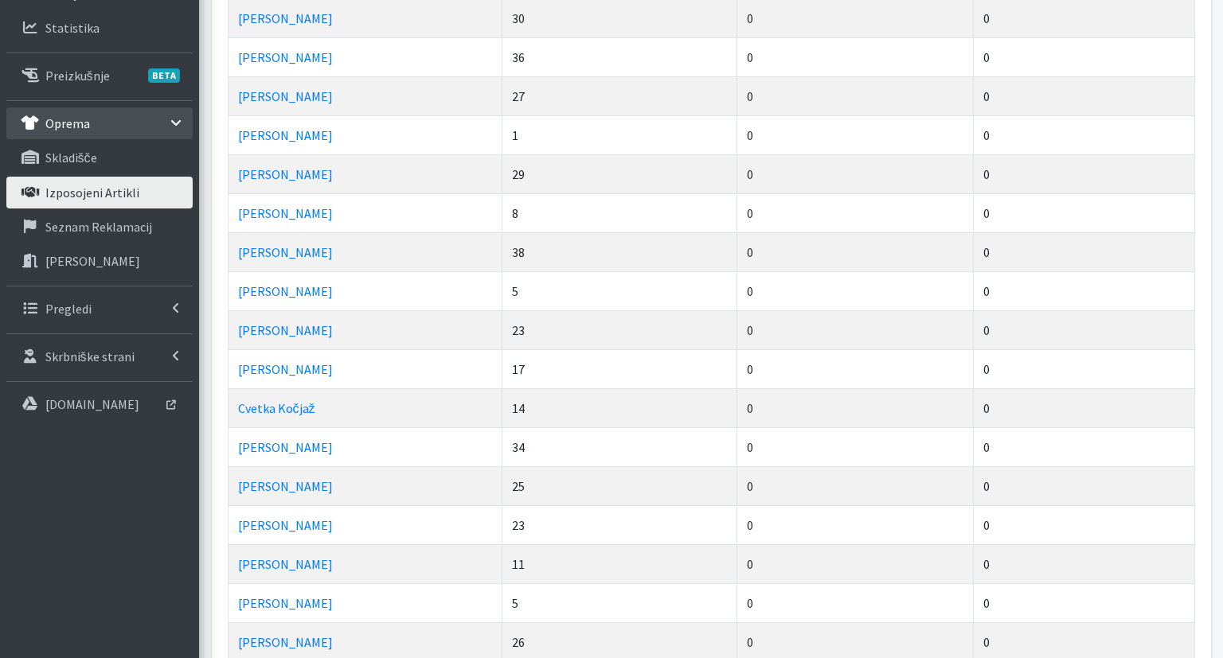
scroll to position [84, 0]
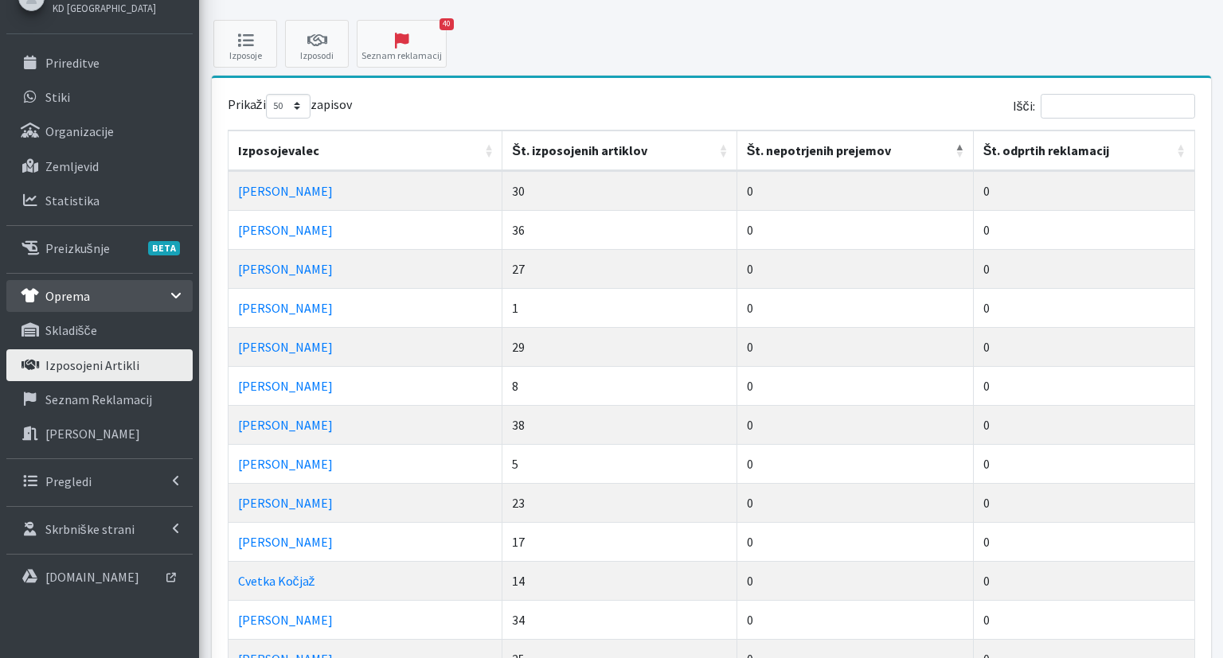
click at [847, 151] on th "Št. nepotrjenih prejemov" at bounding box center [855, 151] width 236 height 41
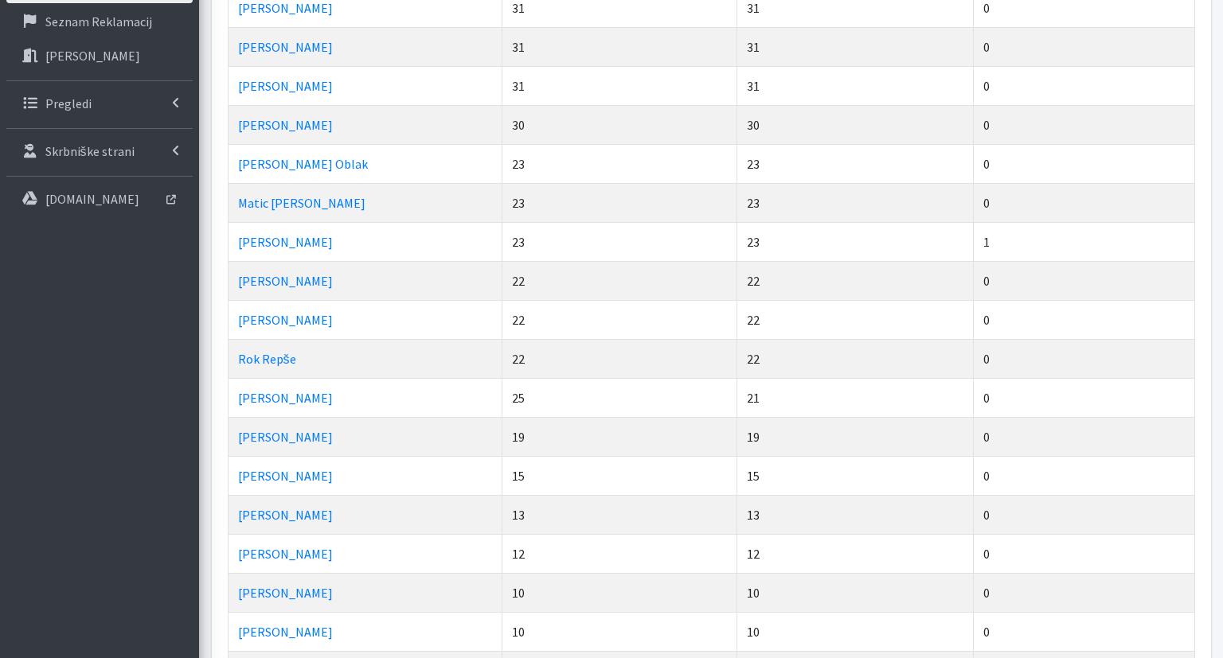
scroll to position [504, 0]
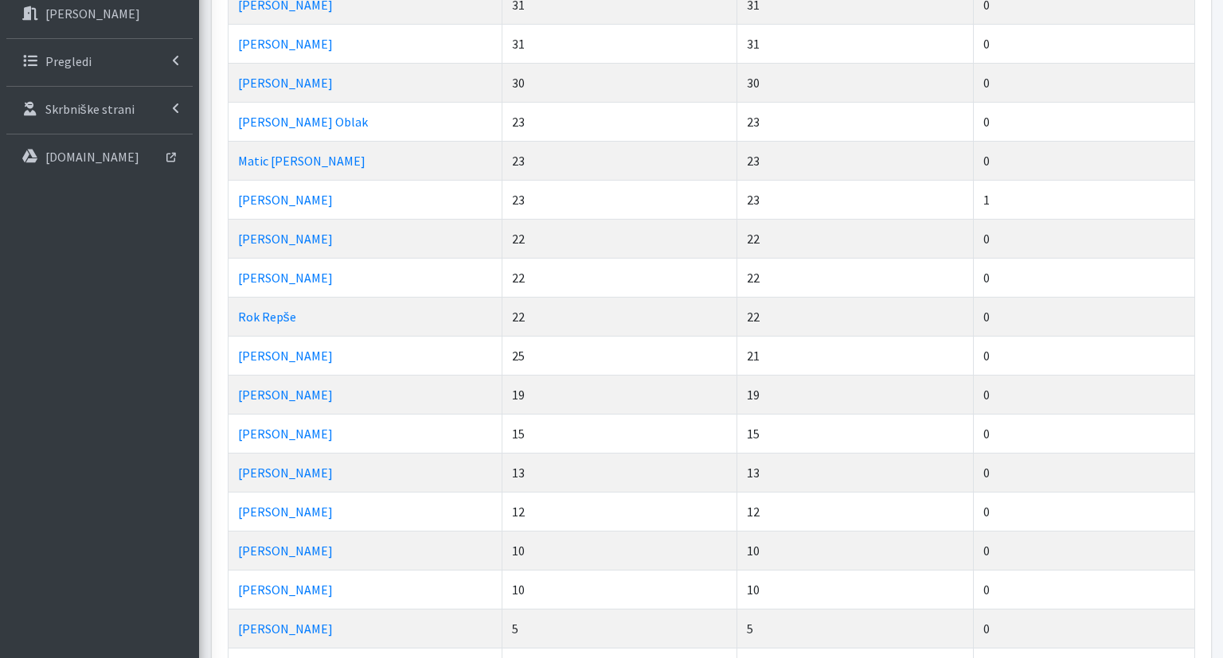
drag, startPoint x: 345, startPoint y: 205, endPoint x: 236, endPoint y: 204, distance: 109.1
click at [236, 204] on td "[PERSON_NAME]" at bounding box center [365, 199] width 275 height 39
click at [366, 205] on td "[PERSON_NAME]" at bounding box center [365, 199] width 275 height 39
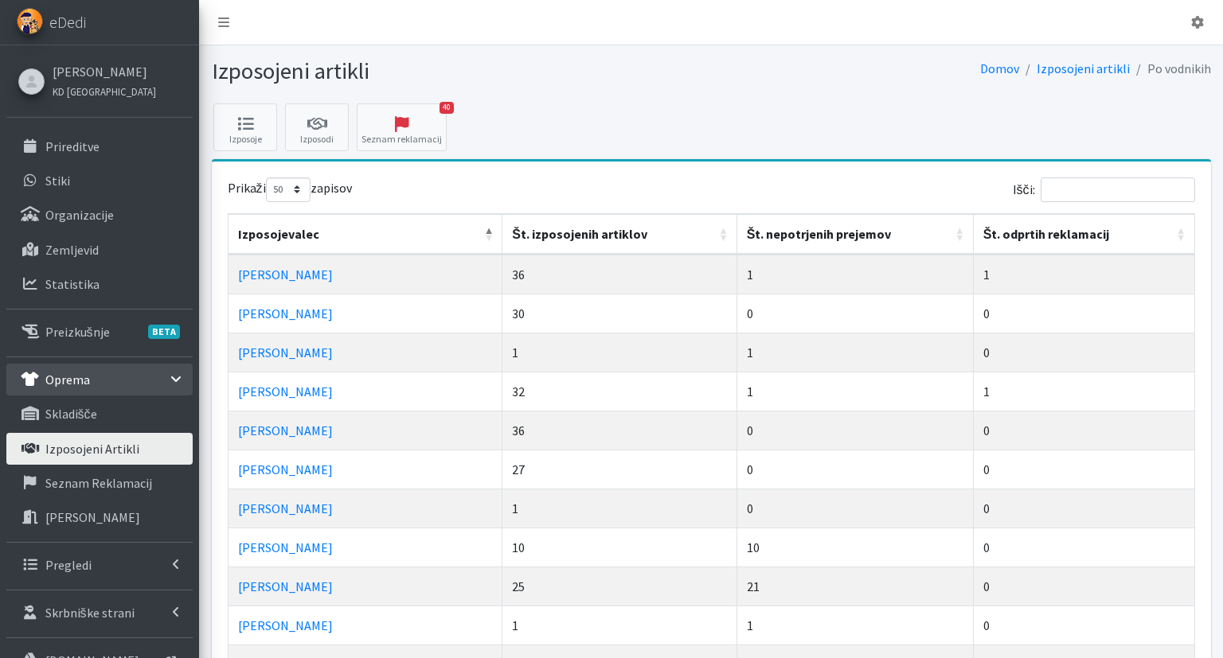
select select "50"
click at [797, 224] on th "Št. nepotrjenih prejemov" at bounding box center [855, 234] width 236 height 41
click at [800, 237] on th "Št. nepotrjenih prejemov" at bounding box center [855, 234] width 236 height 41
click at [800, 233] on th "Št. nepotrjenih prejemov" at bounding box center [855, 234] width 236 height 41
click at [803, 237] on th "Št. nepotrjenih prejemov" at bounding box center [855, 234] width 236 height 41
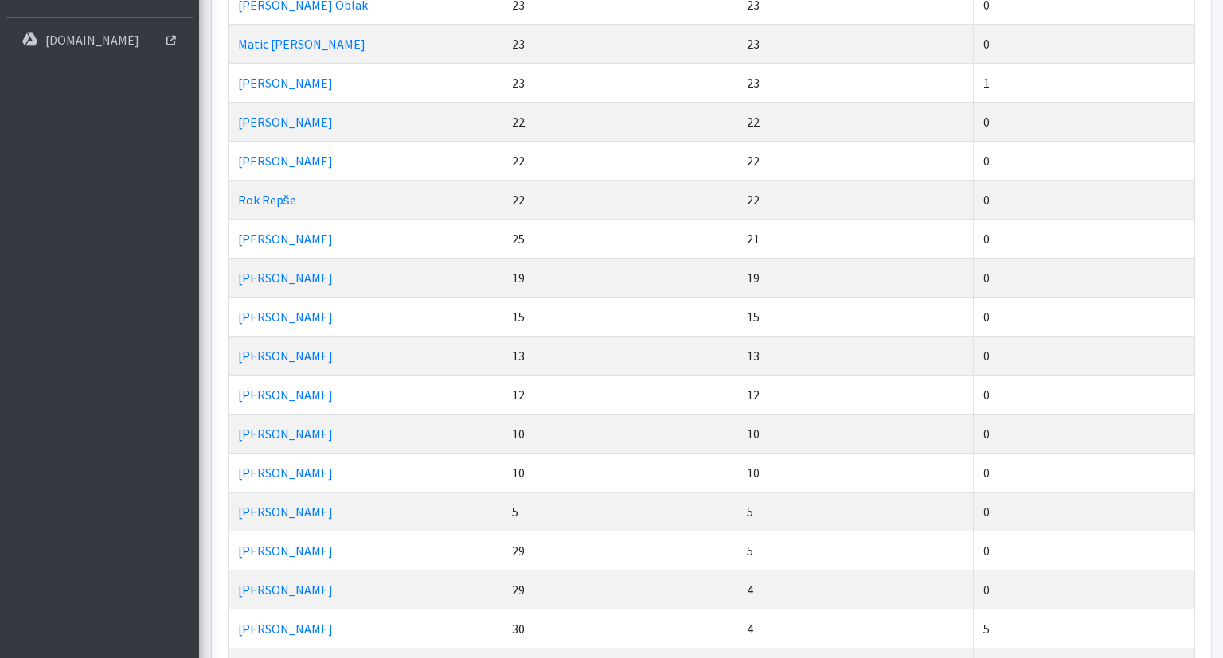
scroll to position [588, 0]
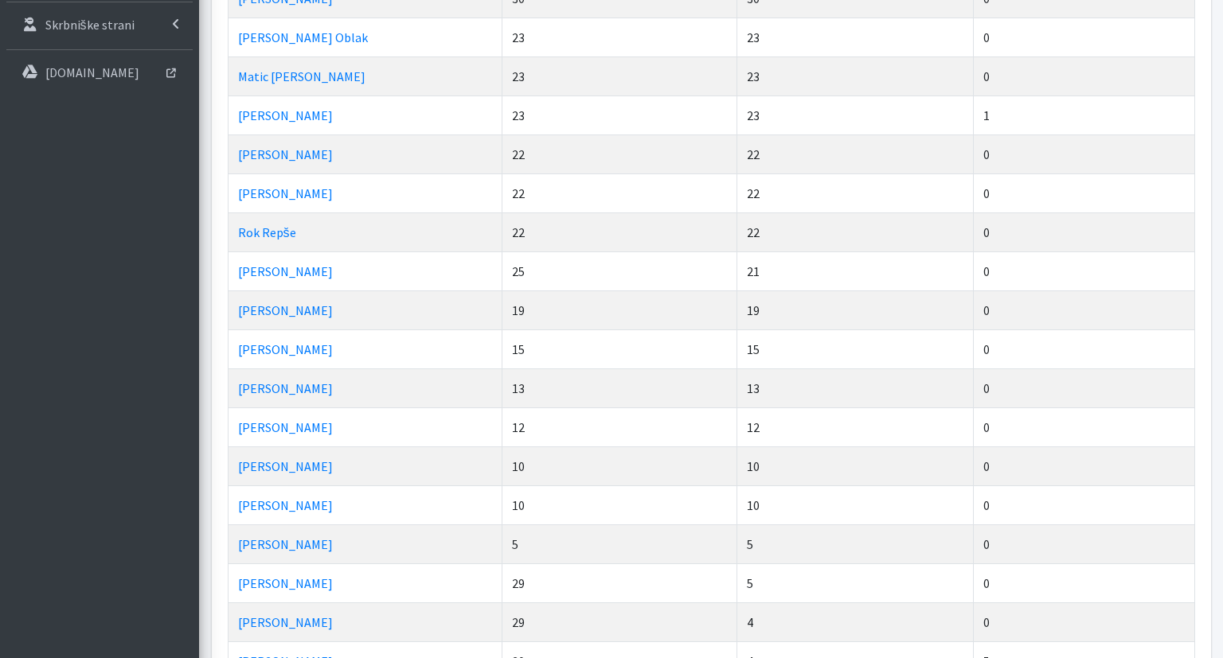
drag, startPoint x: 754, startPoint y: 109, endPoint x: 217, endPoint y: 110, distance: 537.3
click at [217, 110] on div "Prikaži 10 25 50 100 zapisov Išči: Izposojevalec Št. izposojenih artiklov Št. n…" at bounding box center [711, 622] width 999 height 2098
click at [502, 115] on td "23" at bounding box center [619, 115] width 235 height 39
click at [273, 103] on td "Mihela Zupanc" at bounding box center [365, 115] width 275 height 39
click at [276, 113] on link "Mihela Zupanc" at bounding box center [285, 115] width 95 height 16
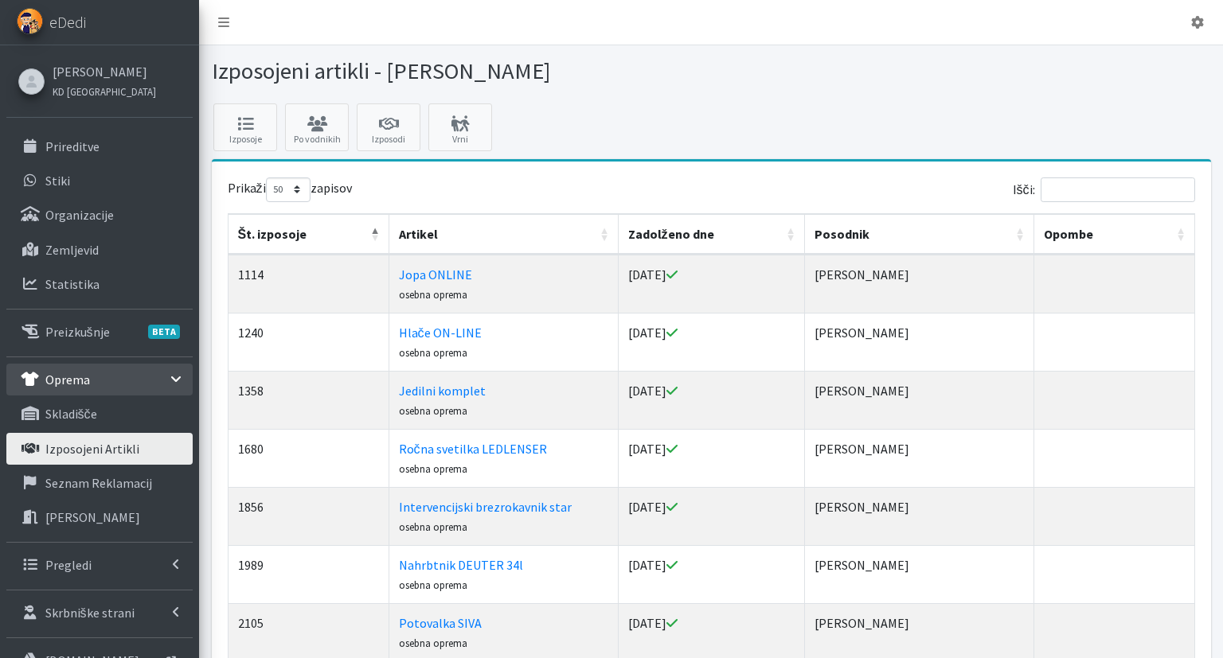
select select "50"
click at [319, 135] on link "Po vodnikih" at bounding box center [317, 127] width 64 height 48
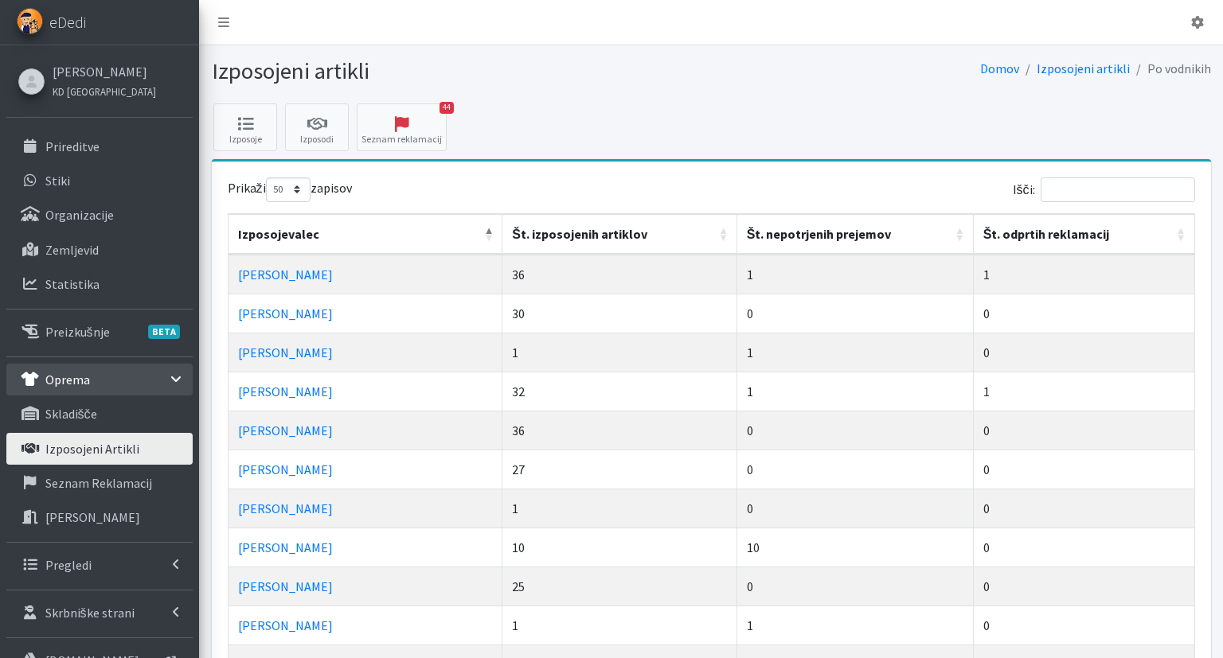
select select "50"
click at [825, 236] on th "Št. nepotrjenih prejemov" at bounding box center [855, 234] width 236 height 41
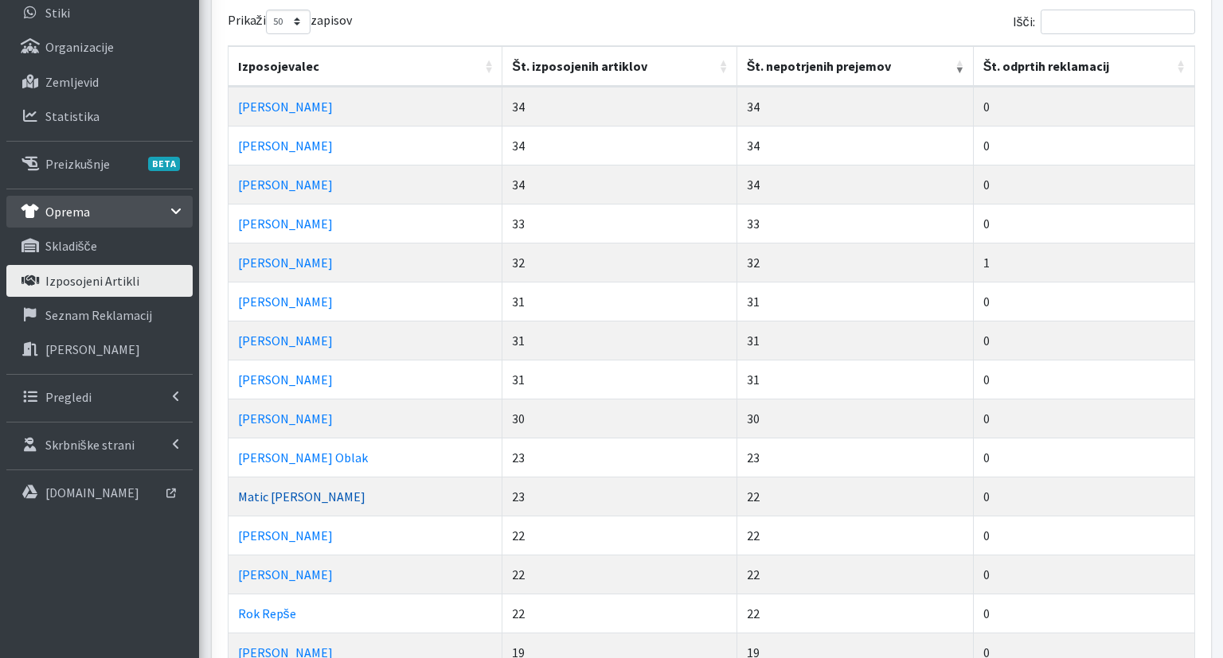
click at [314, 498] on link "Matic Jože Čufer" at bounding box center [301, 497] width 127 height 16
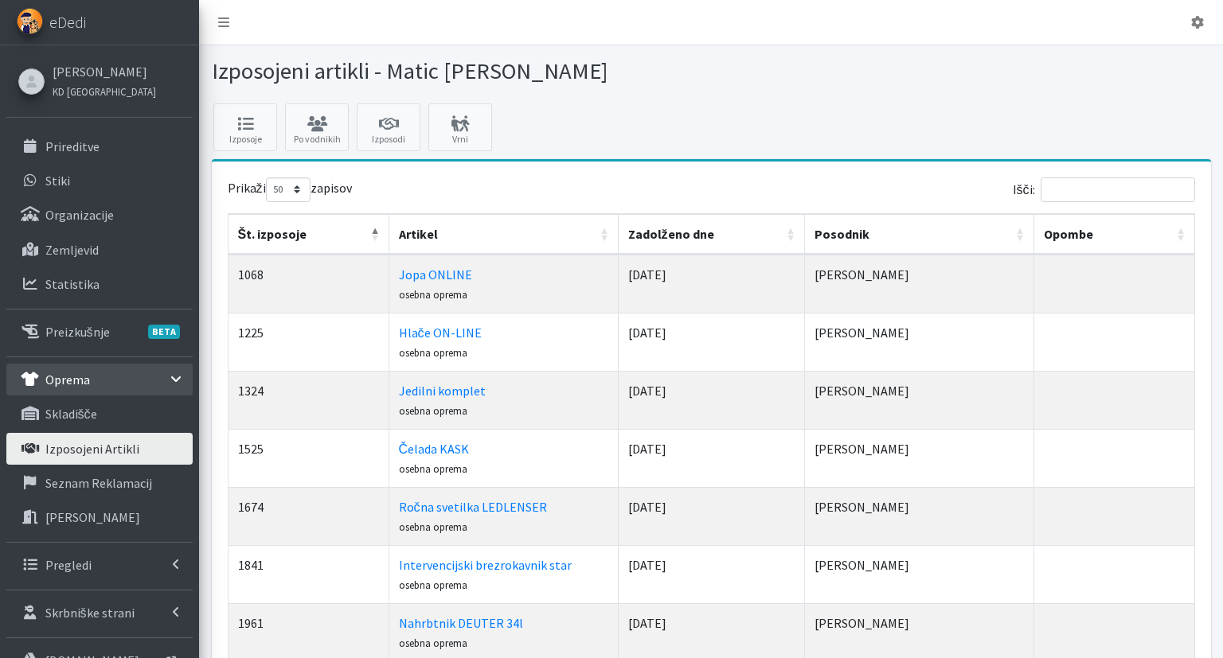
select select "50"
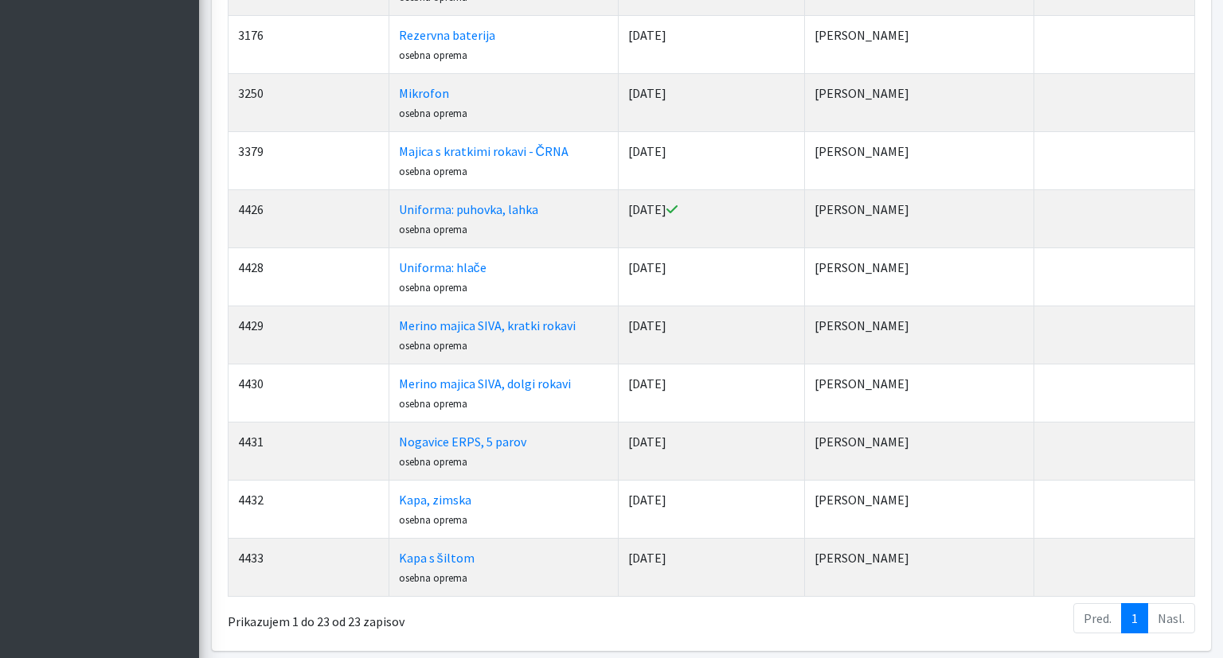
scroll to position [955, 0]
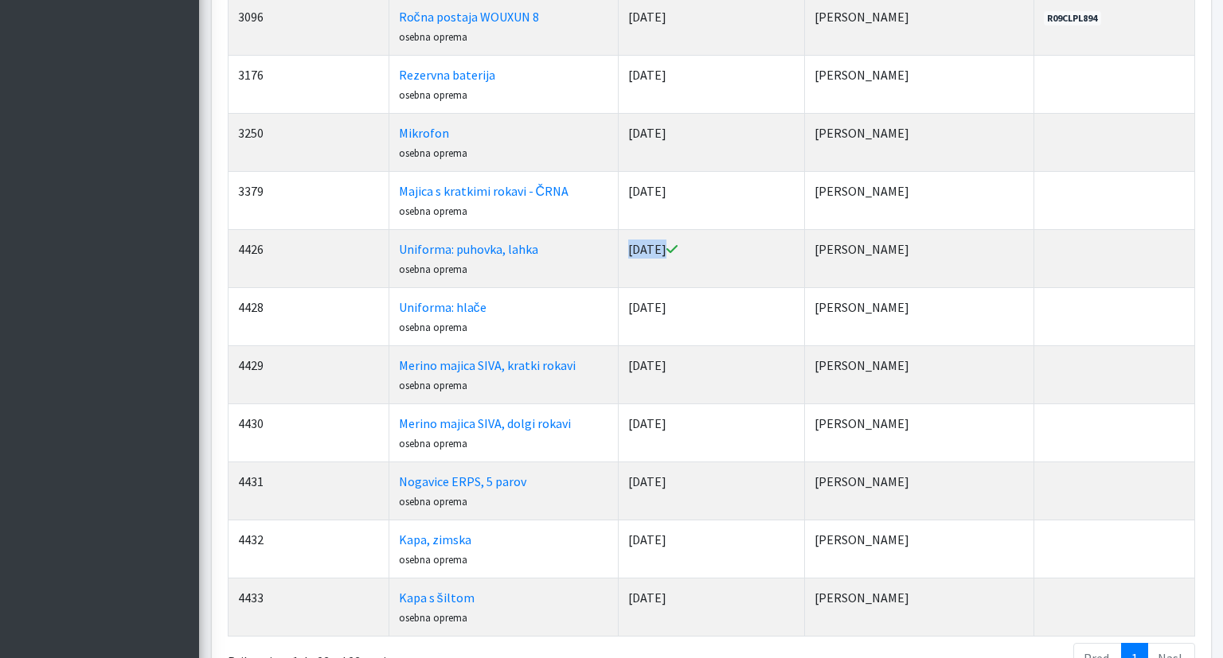
drag, startPoint x: 733, startPoint y: 244, endPoint x: 562, endPoint y: 256, distance: 171.6
click at [562, 256] on tr "4426 Uniforma: puhovka, lahka osebna oprema [DATE] [PERSON_NAME]" at bounding box center [711, 258] width 966 height 58
click at [701, 256] on td "[DATE]" at bounding box center [712, 258] width 186 height 58
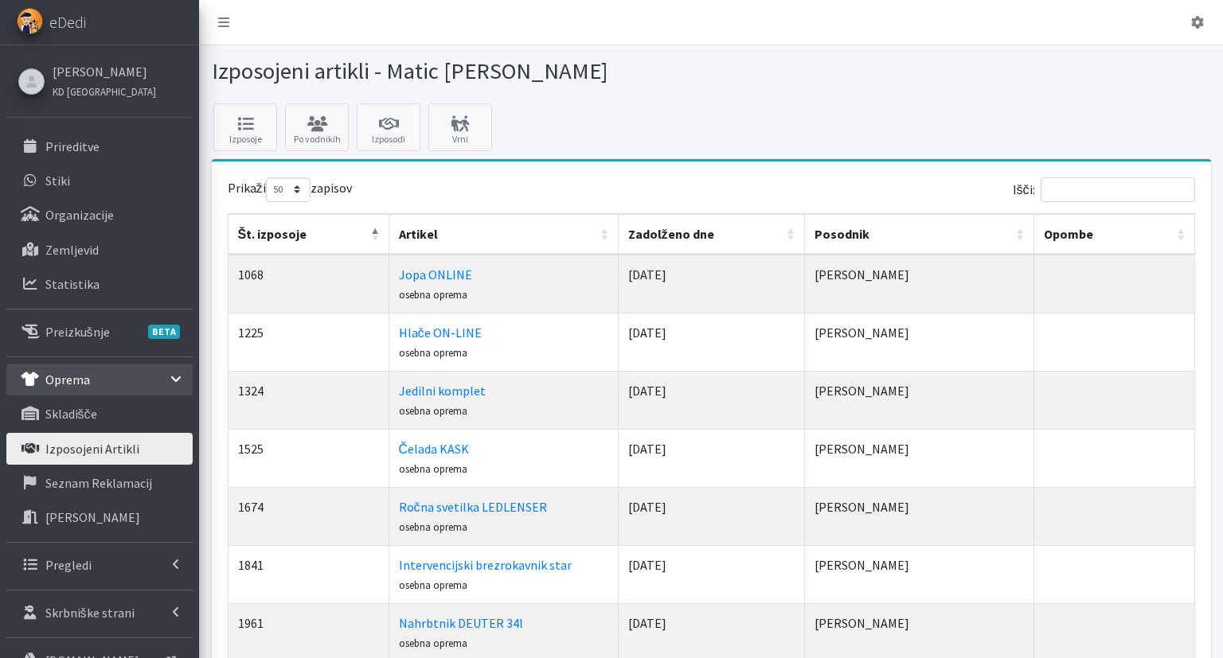
scroll to position [84, 0]
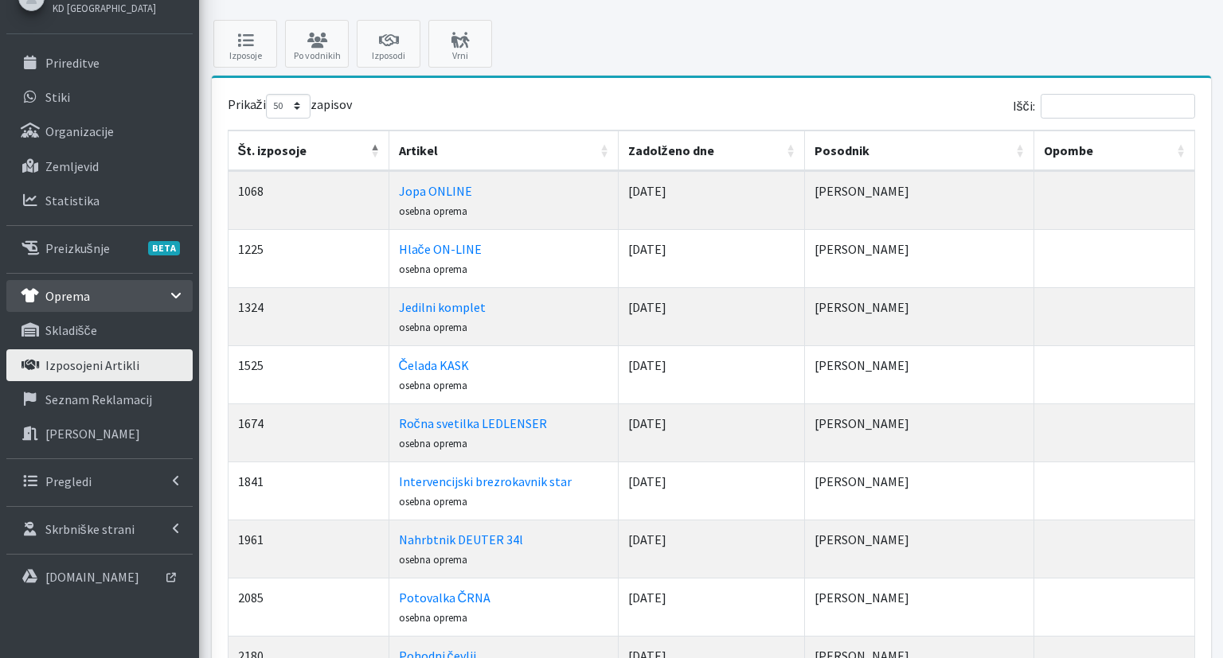
drag, startPoint x: 658, startPoint y: 45, endPoint x: 616, endPoint y: 46, distance: 42.2
click at [314, 49] on link "Po vodnikih" at bounding box center [317, 44] width 64 height 48
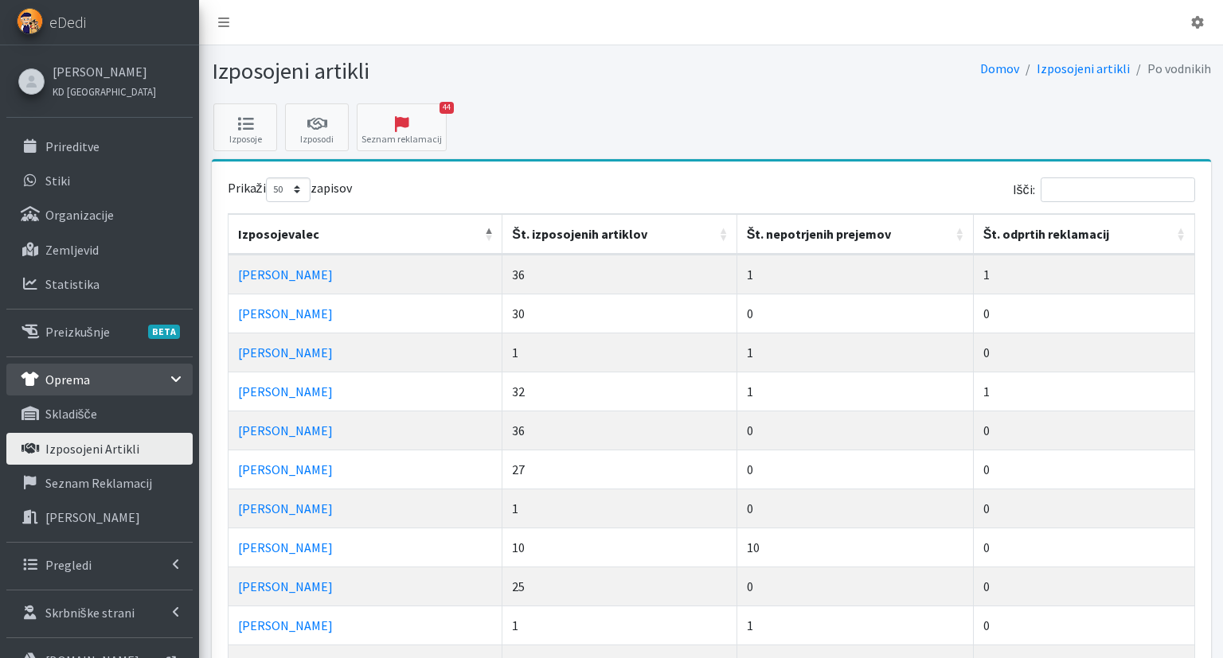
select select "50"
click at [815, 235] on th "Št. nepotrjenih prejemov" at bounding box center [855, 234] width 236 height 41
click at [815, 234] on th "Št. nepotrjenih prejemov" at bounding box center [855, 234] width 236 height 41
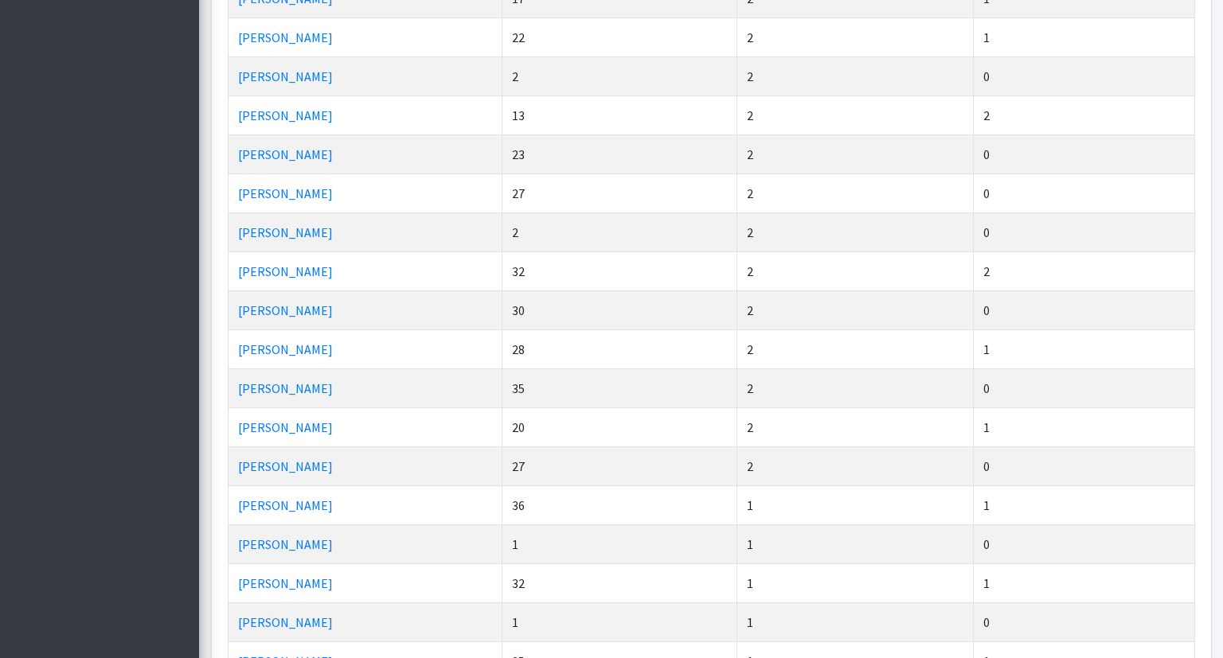
scroll to position [1597, 0]
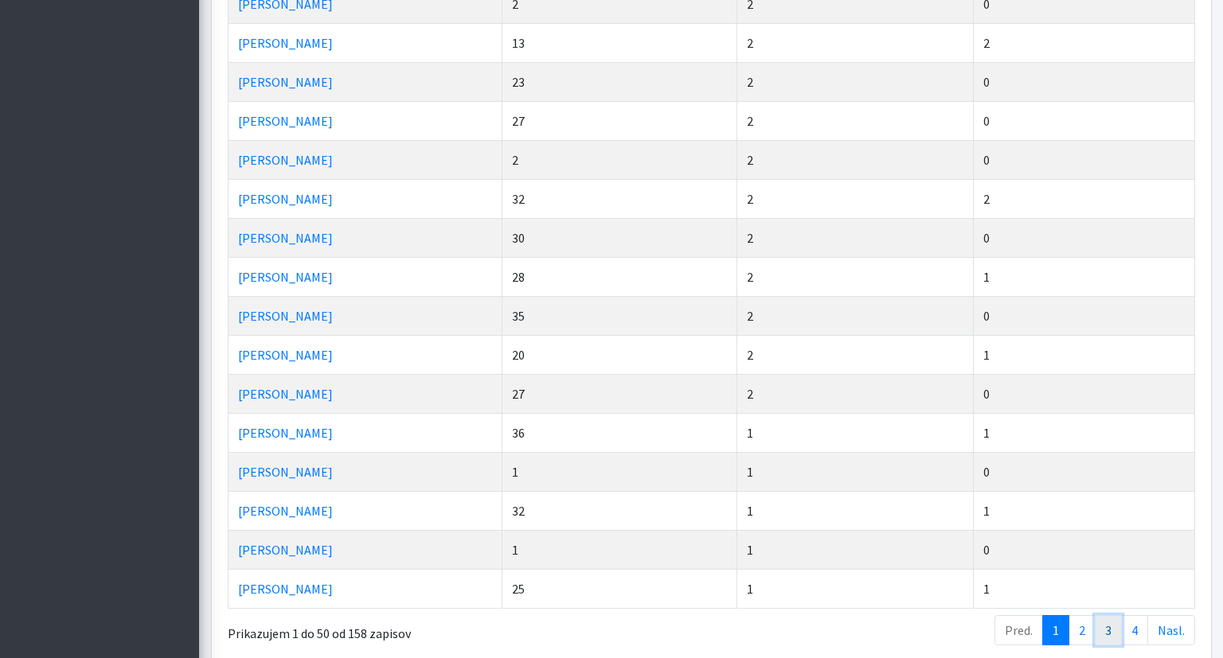
click at [1106, 627] on link "3" at bounding box center [1108, 630] width 27 height 30
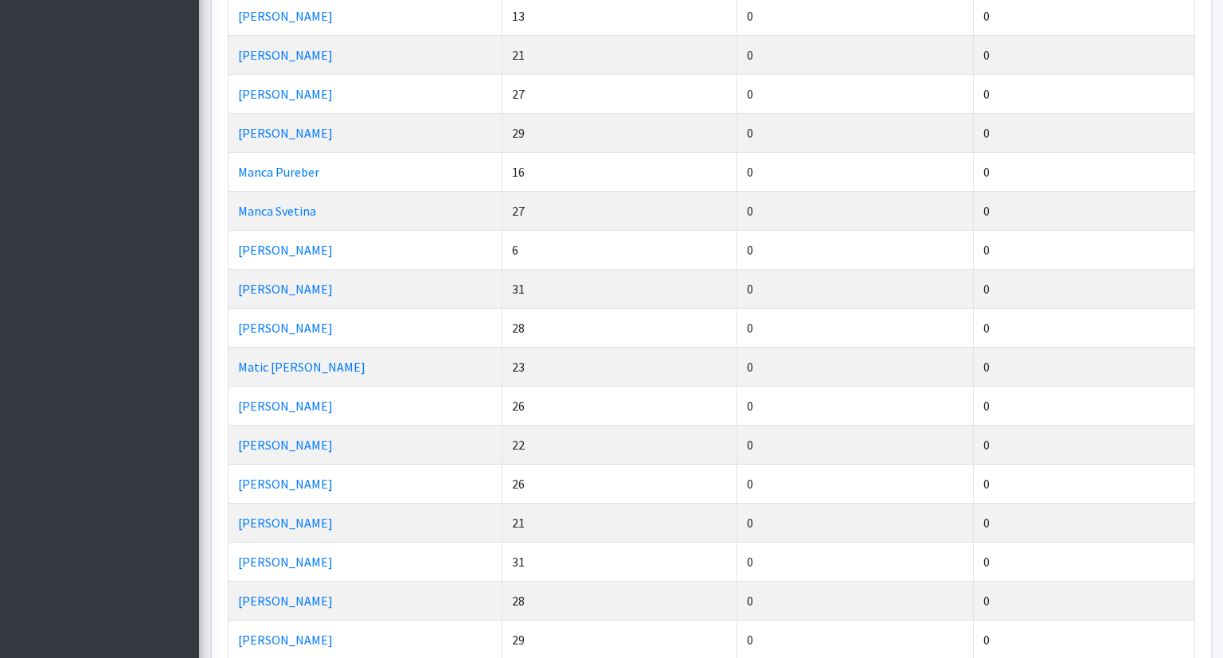
scroll to position [672, 0]
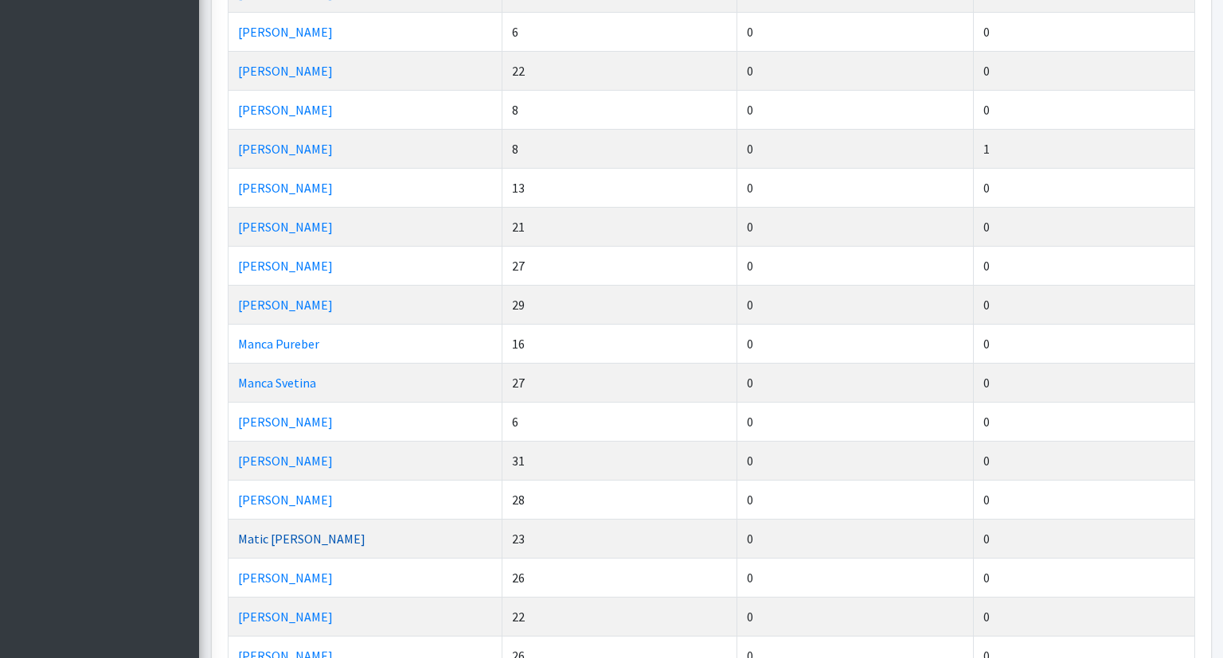
click at [310, 533] on link "Matic Jože Čufer" at bounding box center [301, 539] width 127 height 16
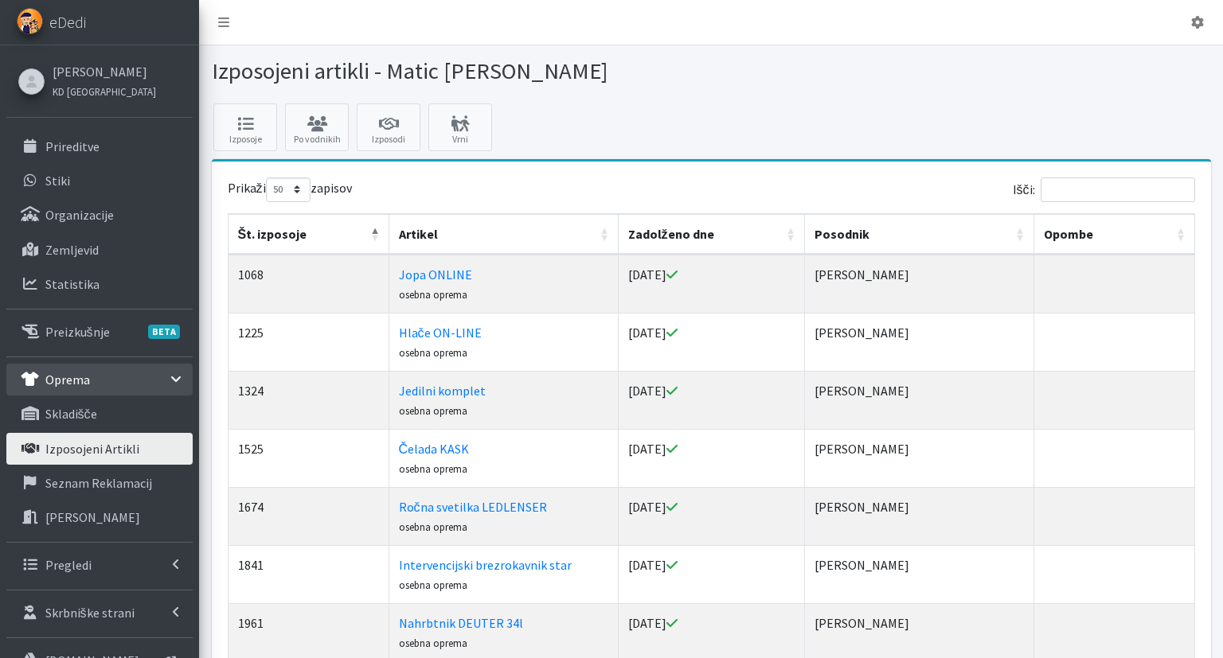
select select "50"
click at [122, 416] on link "skladišče" at bounding box center [99, 414] width 186 height 32
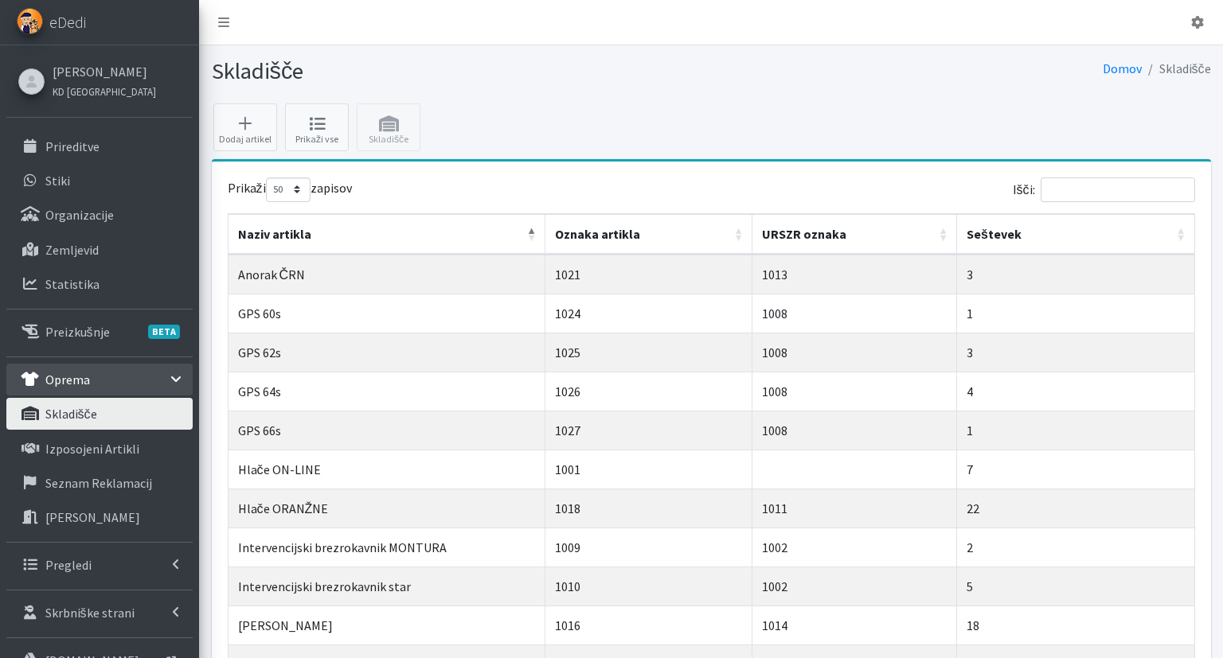
select select "50"
click at [121, 148] on link "Prireditve" at bounding box center [99, 147] width 186 height 32
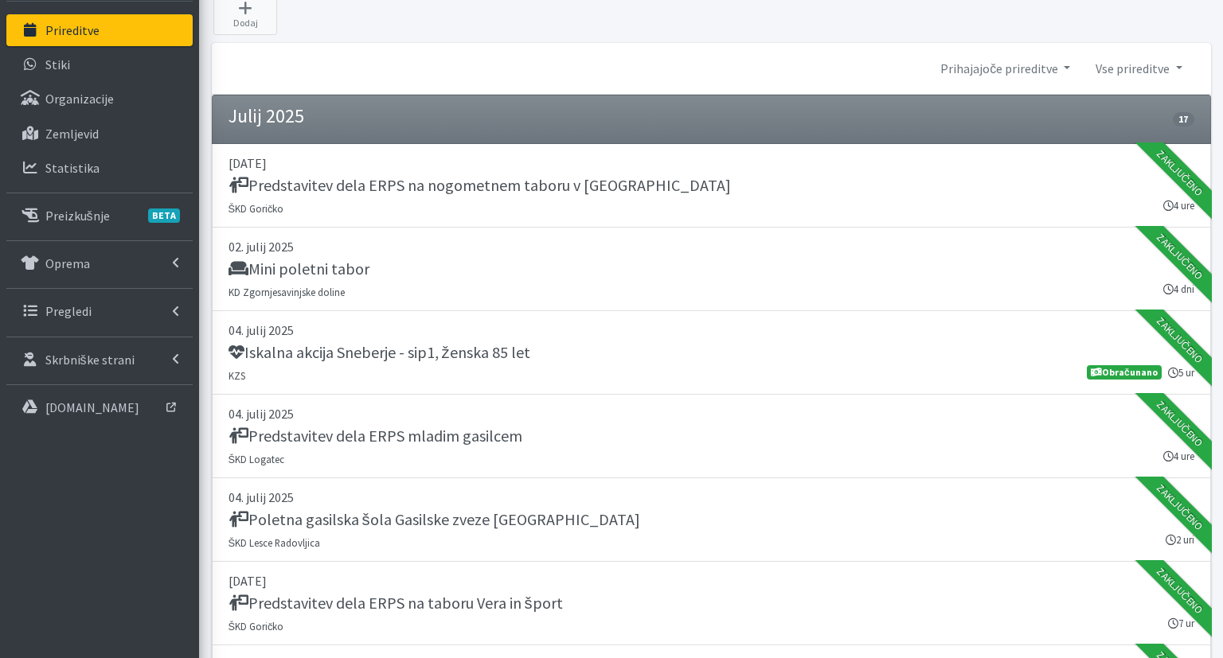
scroll to position [672, 0]
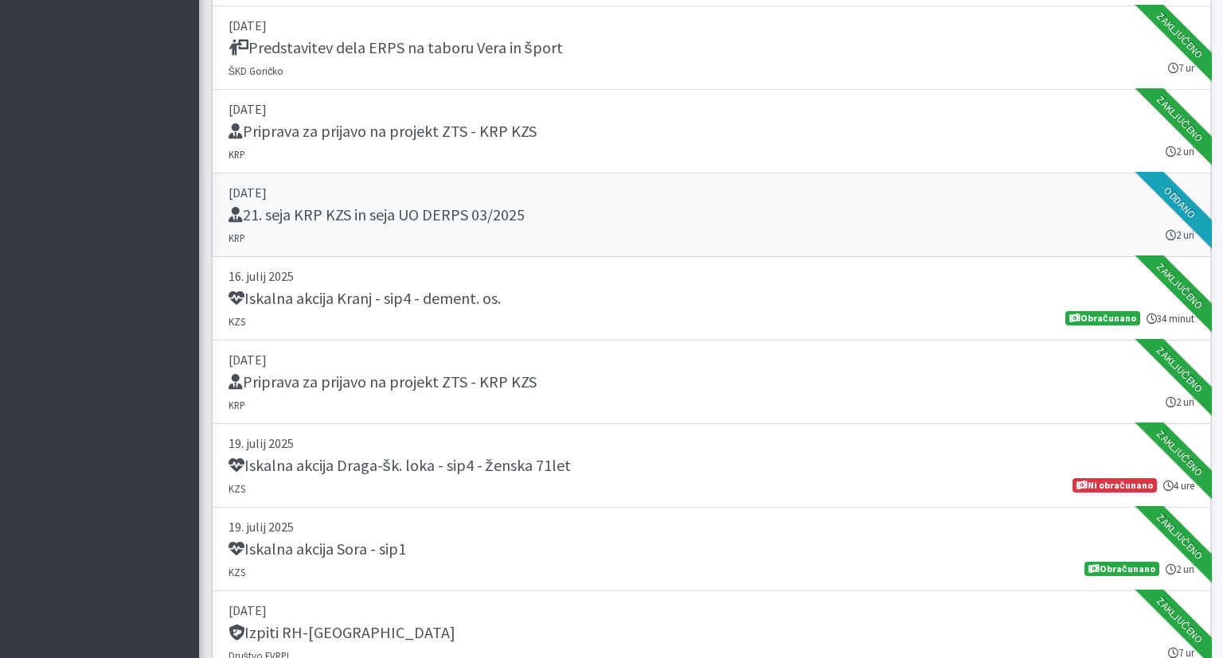
click at [683, 209] on div "21. seja KRP KZS in seja UO DERPS 03/2025" at bounding box center [711, 216] width 966 height 22
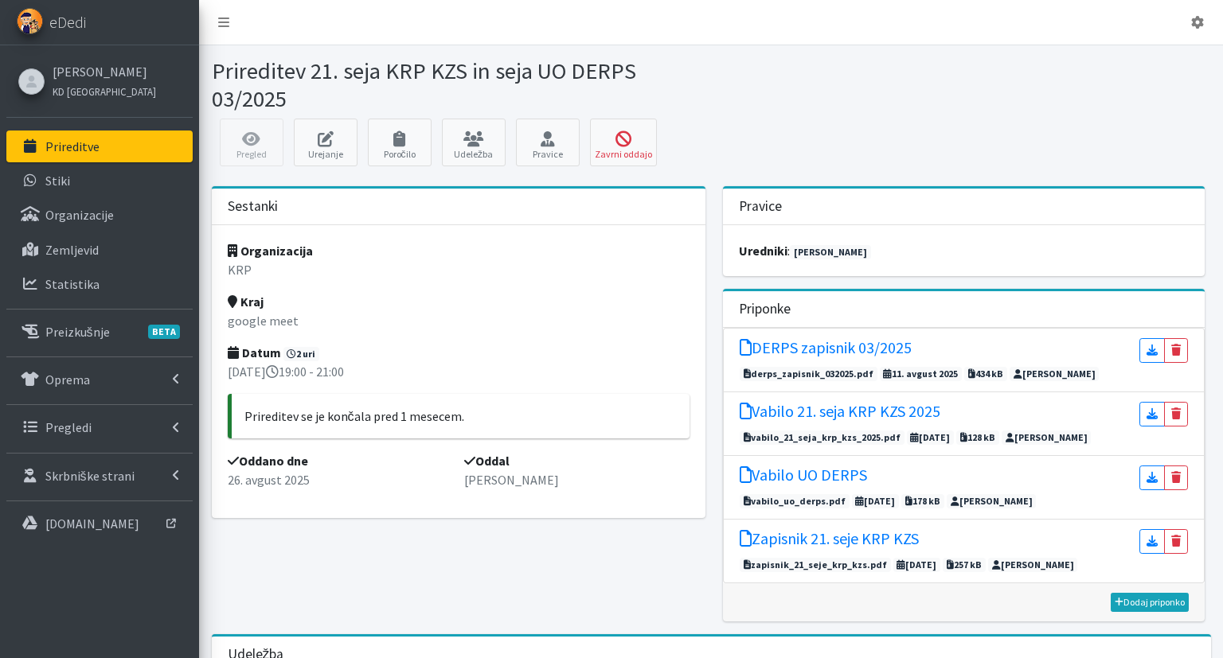
drag, startPoint x: 100, startPoint y: 151, endPoint x: 129, endPoint y: 139, distance: 31.4
click at [100, 151] on link "Prireditve" at bounding box center [99, 147] width 186 height 32
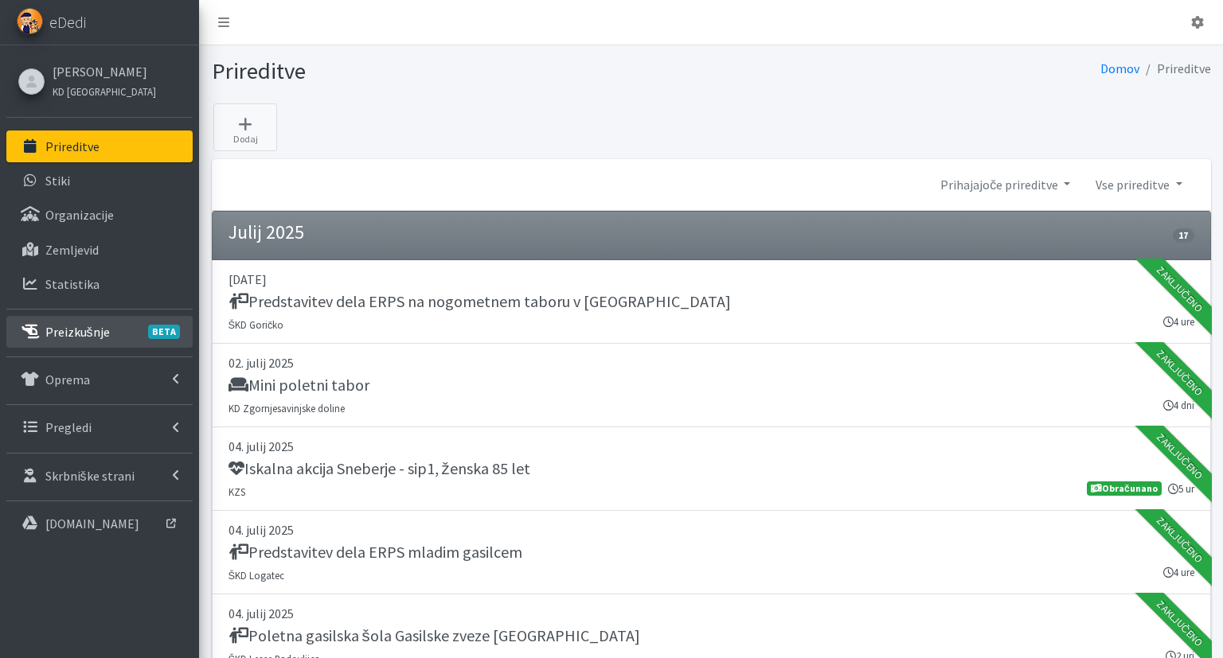
click at [91, 337] on p "Preizkušnje BETA" at bounding box center [77, 332] width 64 height 16
